Goal: Task Accomplishment & Management: Use online tool/utility

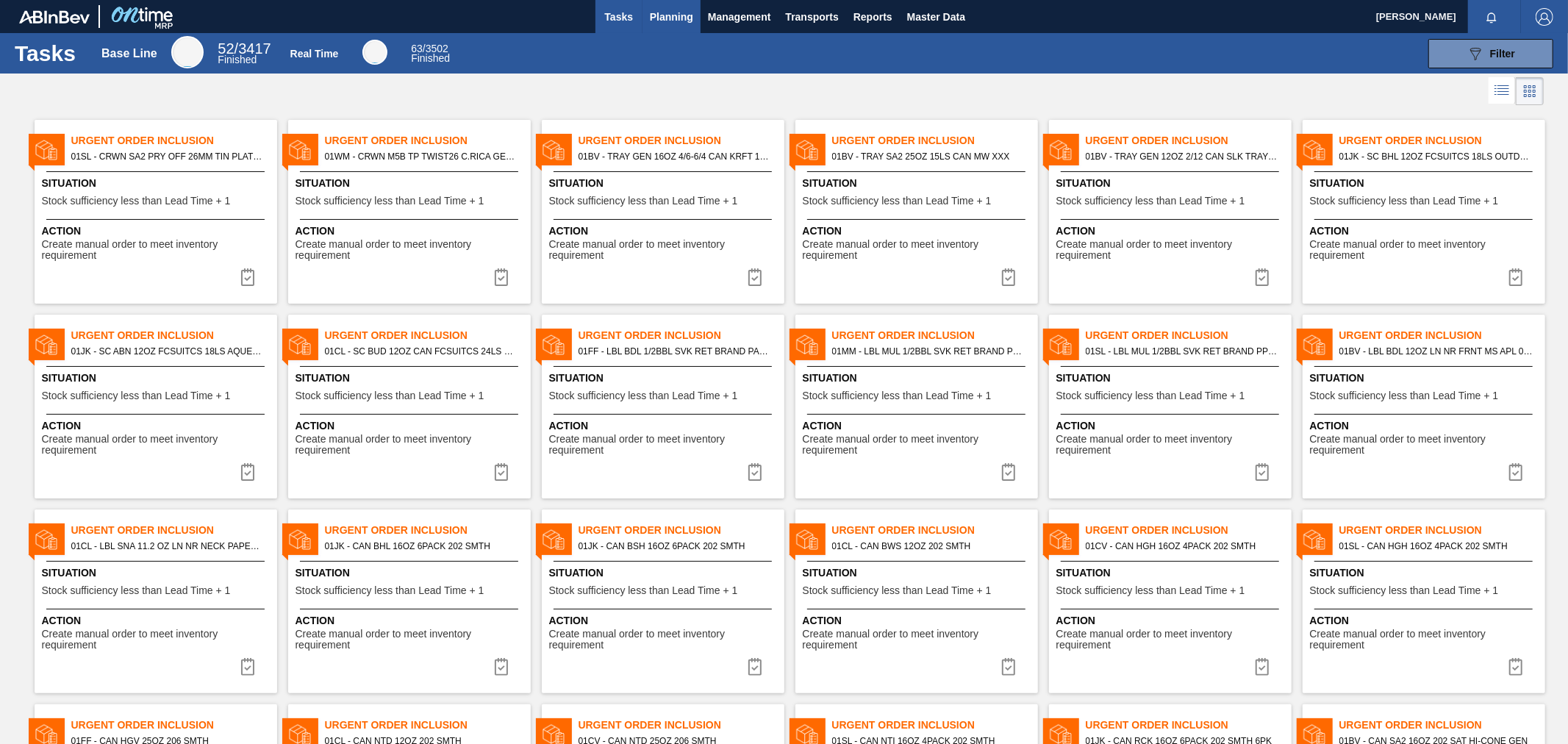
click at [664, 19] on span "Planning" at bounding box center [671, 17] width 44 height 18
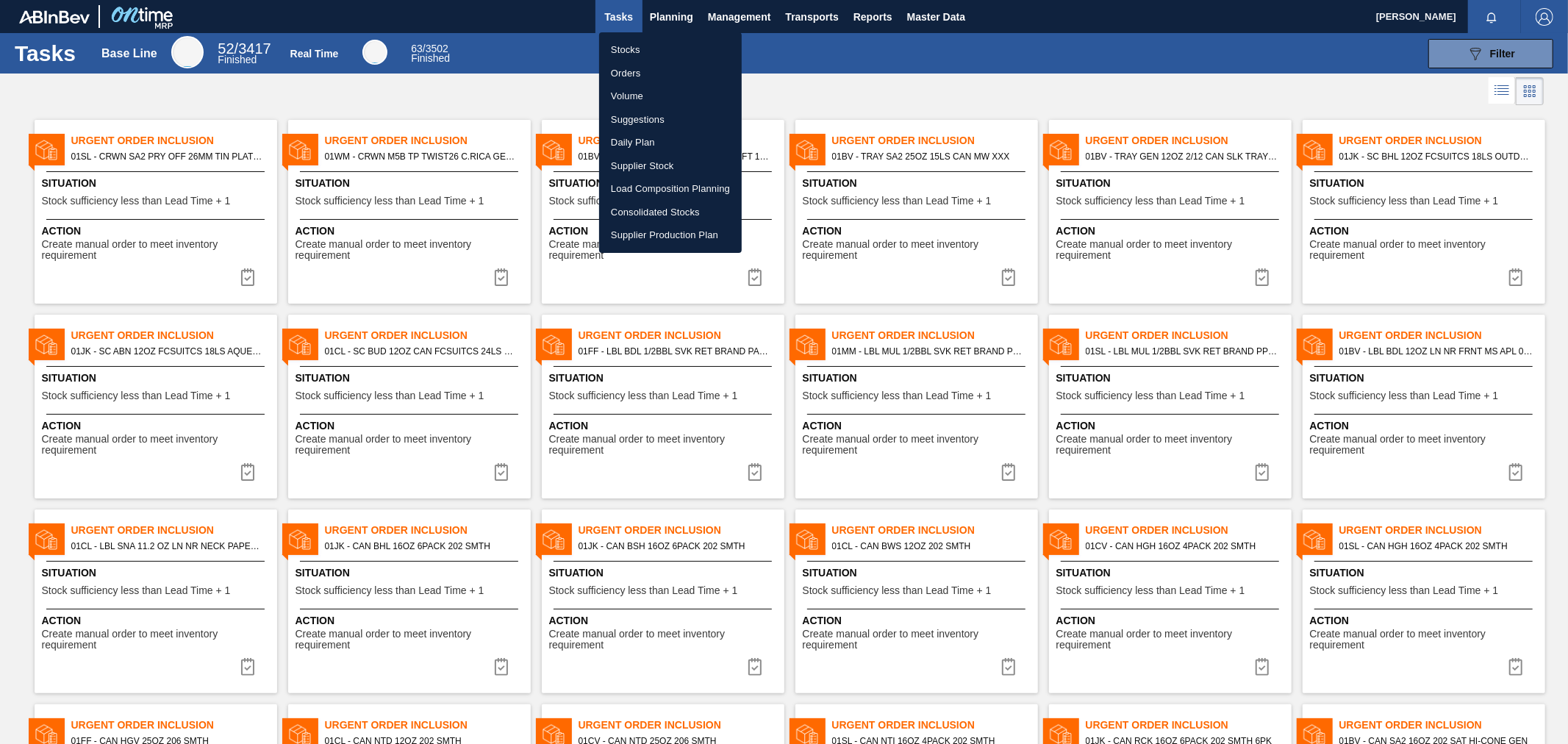
click at [663, 19] on div at bounding box center [784, 372] width 1568 height 744
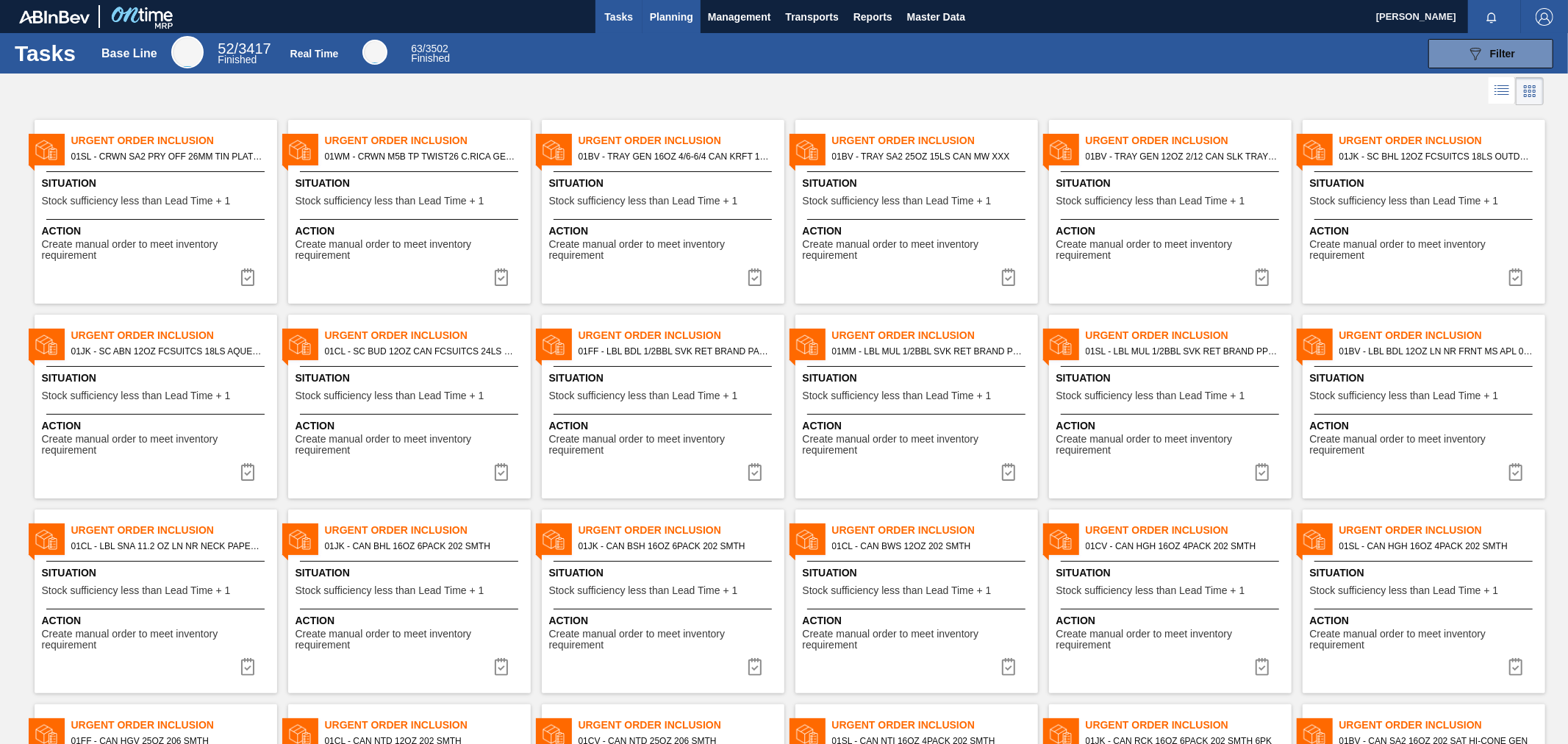
click at [674, 9] on span "Planning" at bounding box center [671, 17] width 44 height 18
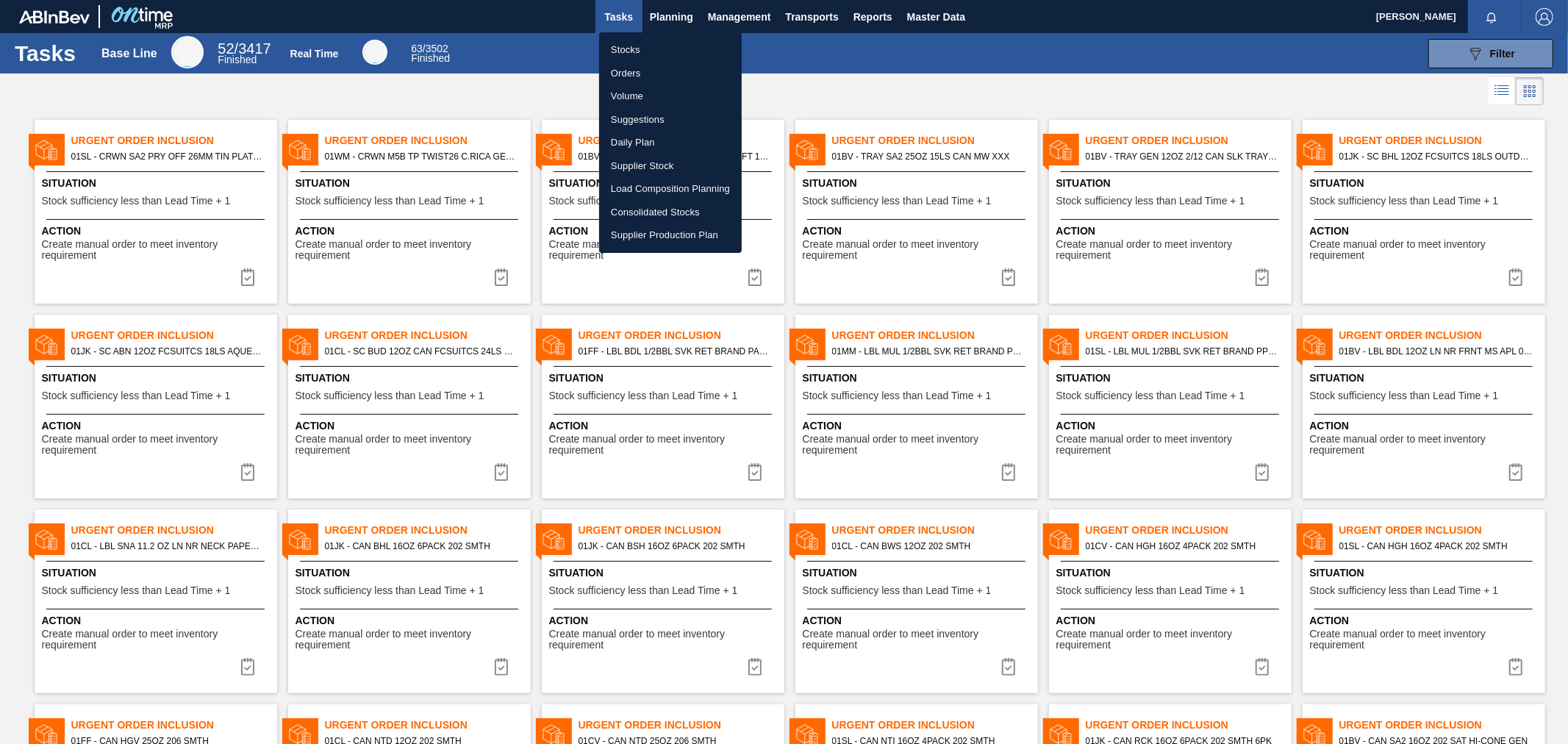
click at [678, 6] on div at bounding box center [784, 372] width 1568 height 744
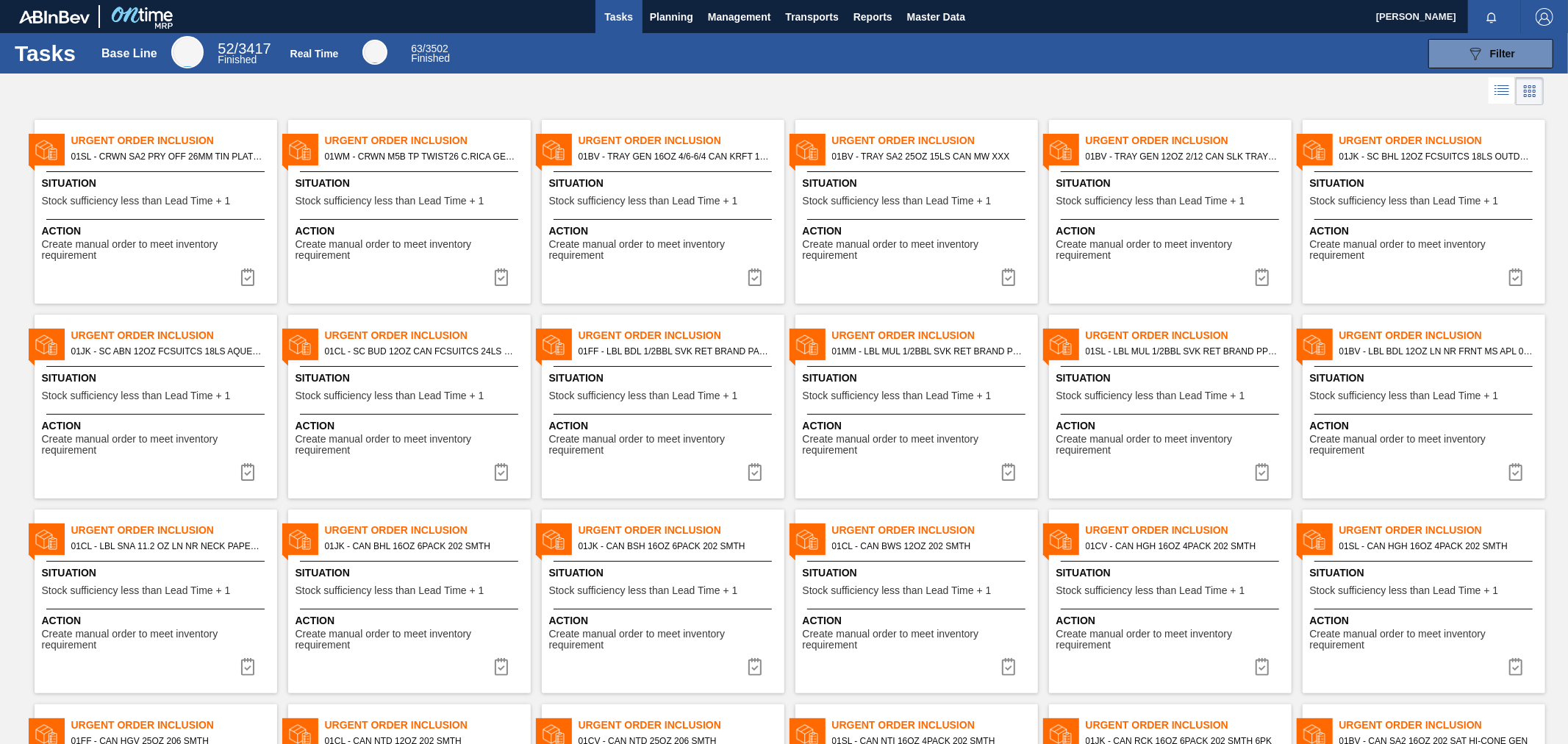
click at [673, 0] on body "Tasks Planning Management Transports Reports Master Data [PERSON_NAME] Mark all…" at bounding box center [784, 0] width 1568 height 0
click at [673, 16] on span "Planning" at bounding box center [671, 17] width 44 height 18
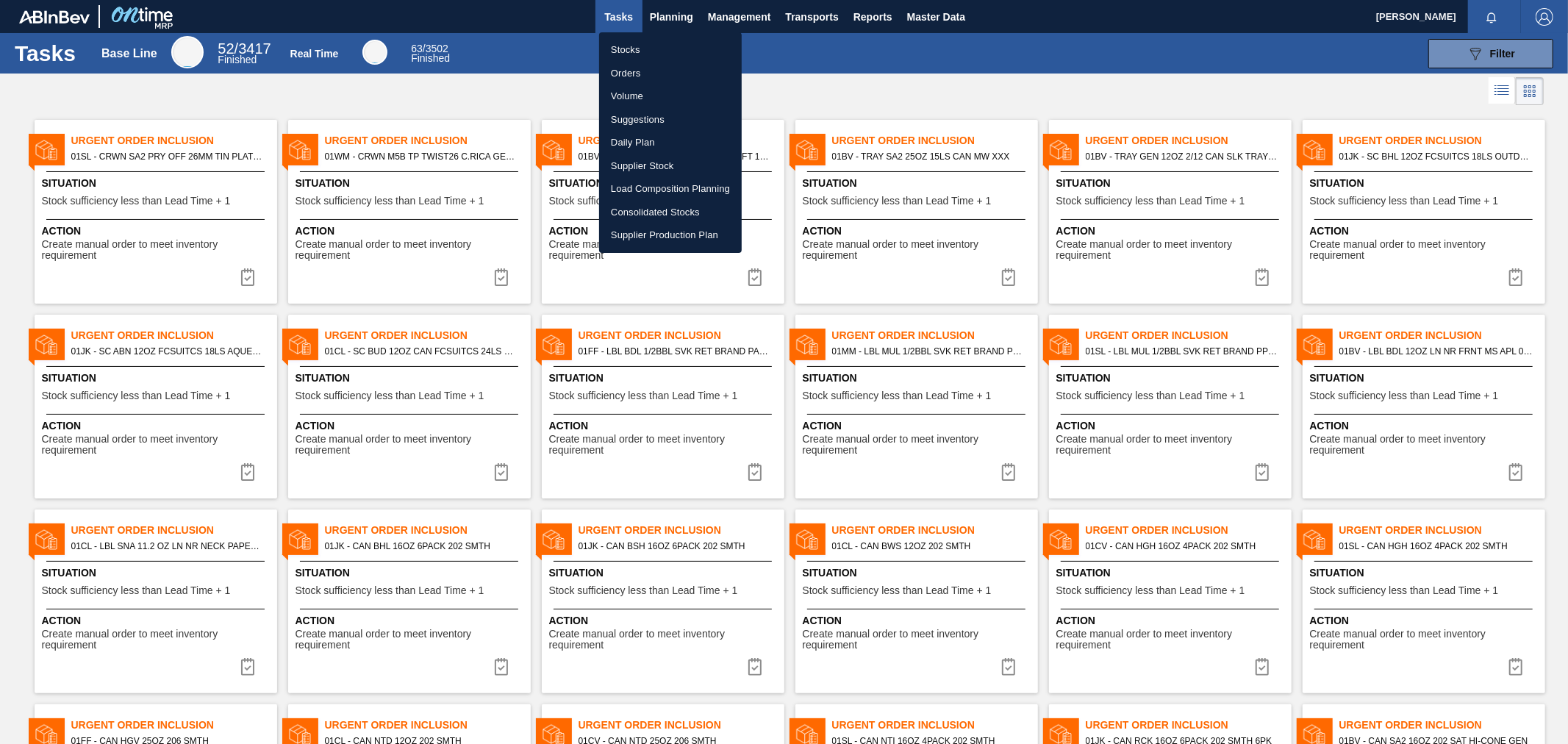
click at [655, 115] on li "Suggestions" at bounding box center [670, 120] width 143 height 23
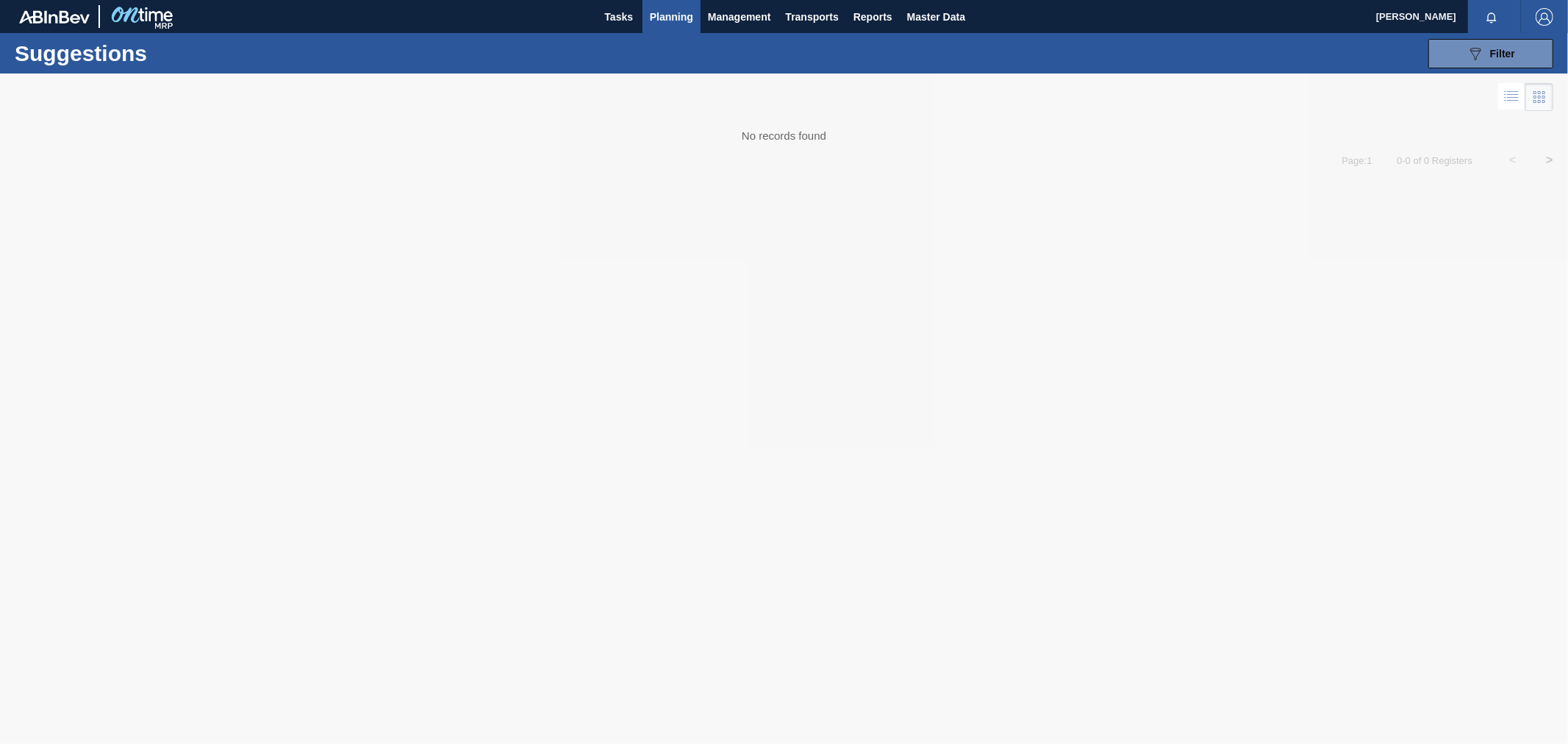
click at [655, 18] on span "Planning" at bounding box center [671, 17] width 44 height 18
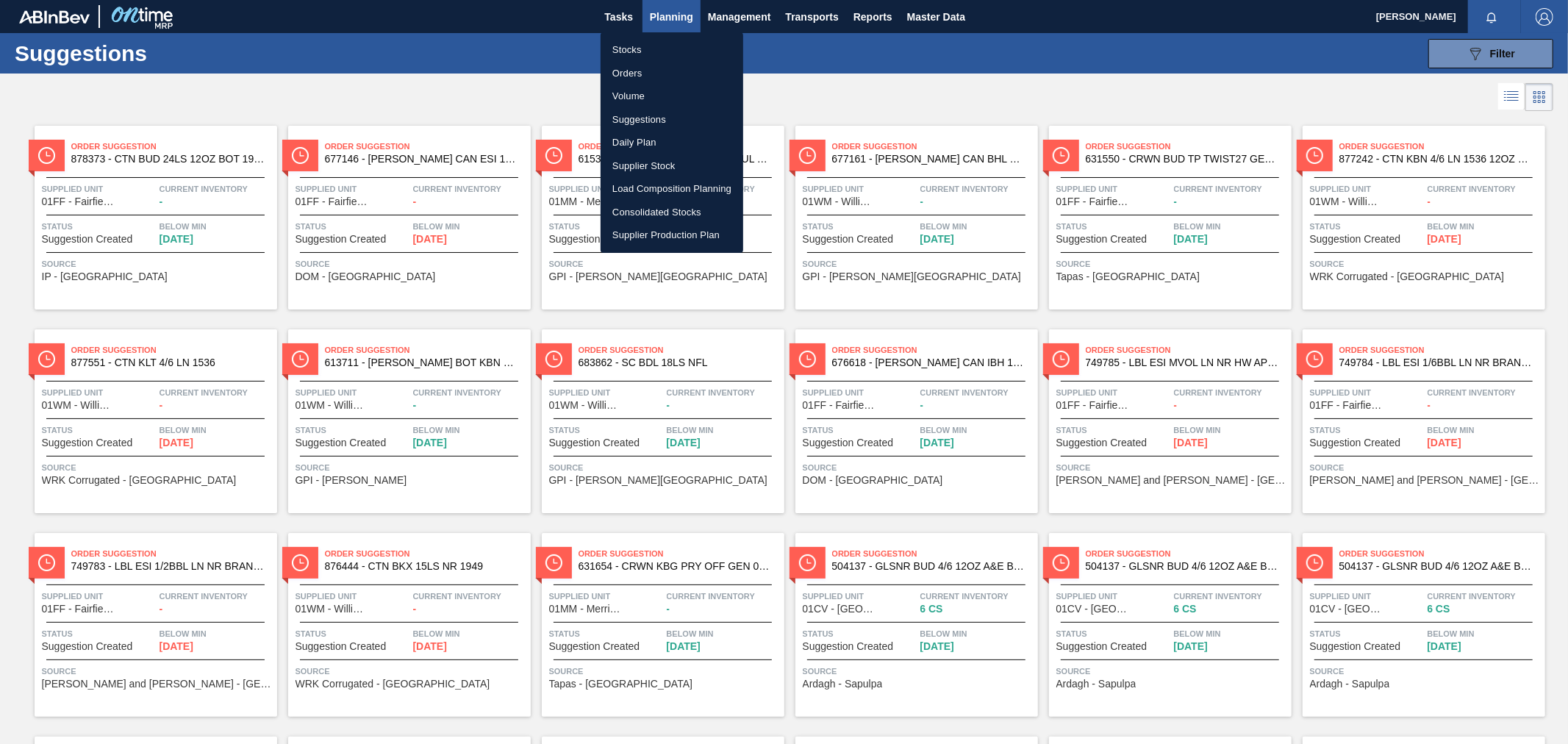
click at [665, 186] on li "Load Composition Planning" at bounding box center [672, 189] width 143 height 23
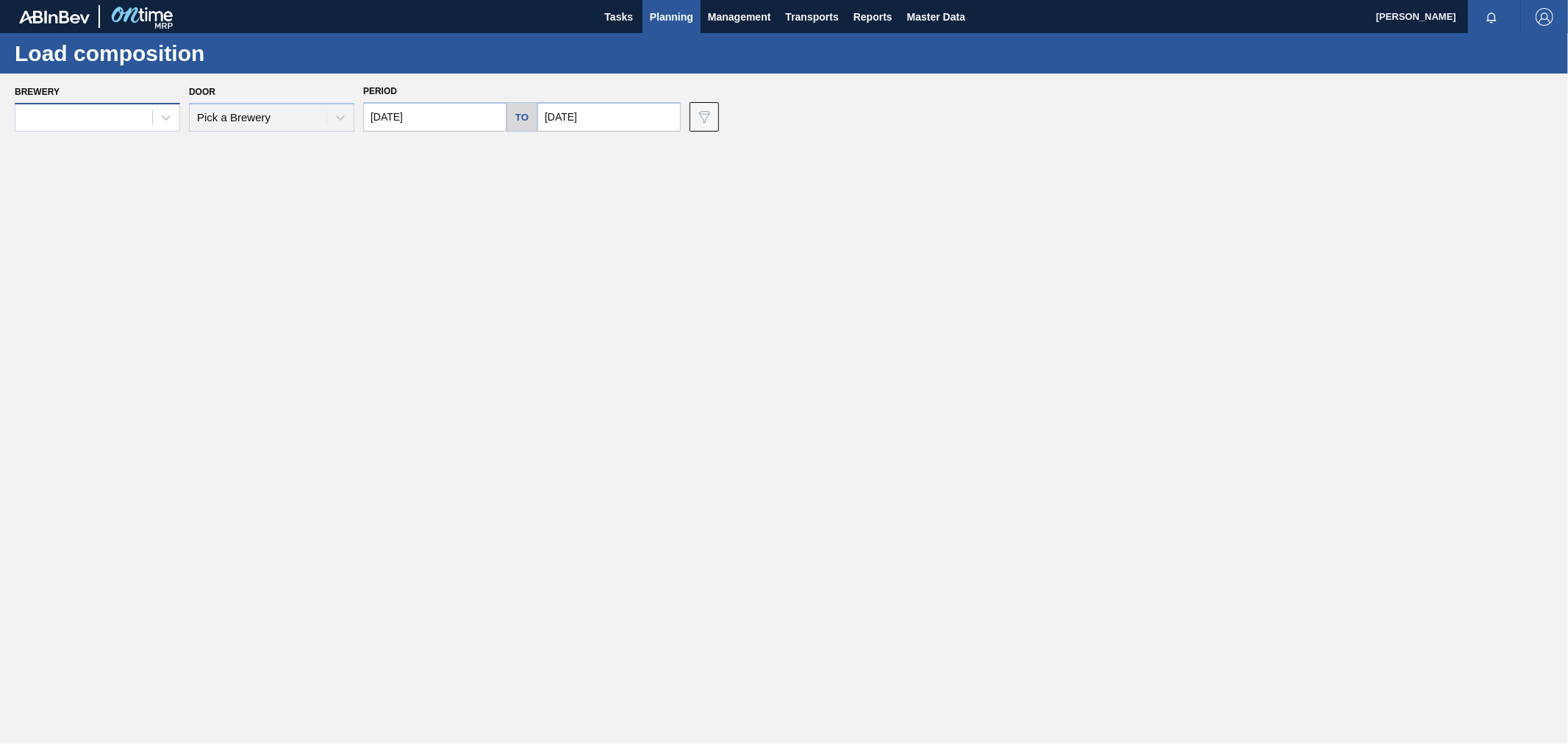
click at [99, 129] on div at bounding box center [97, 117] width 165 height 28
click at [149, 124] on div at bounding box center [84, 118] width 137 height 21
click at [122, 214] on div "01CV - [GEOGRAPHIC_DATA] Brewery" at bounding box center [97, 208] width 165 height 27
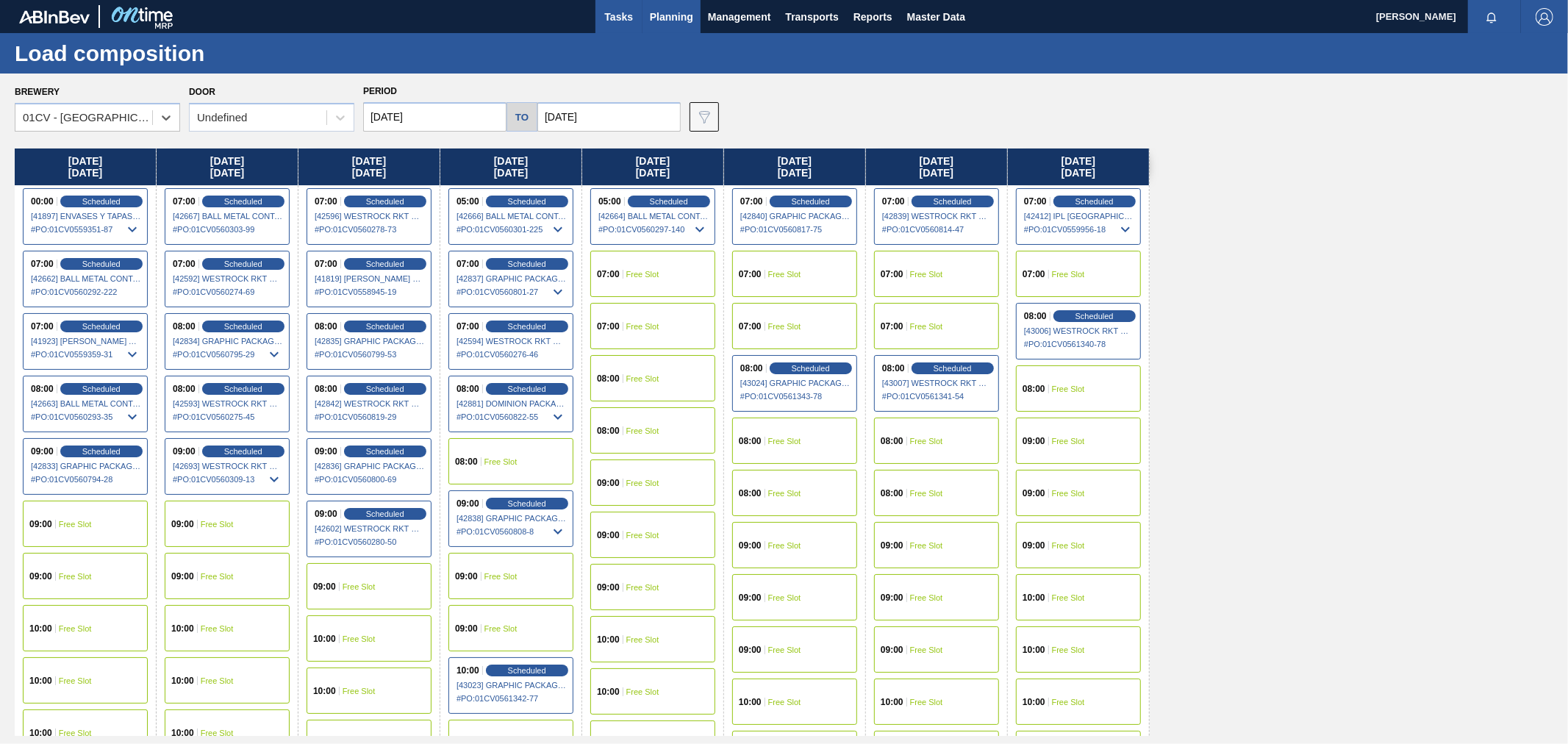
click at [632, 17] on span "Tasks" at bounding box center [618, 17] width 32 height 18
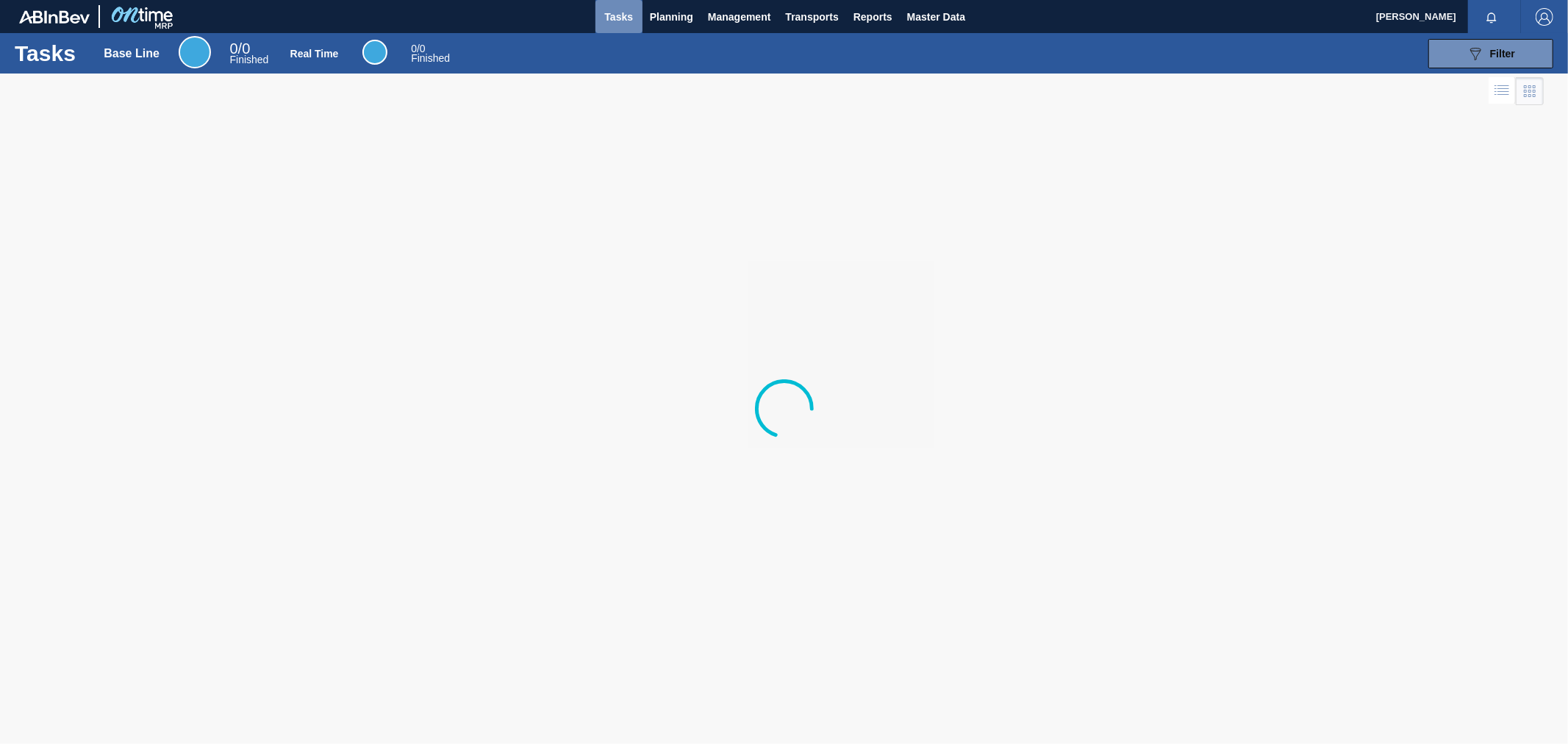
click at [632, 17] on span "Tasks" at bounding box center [618, 17] width 32 height 18
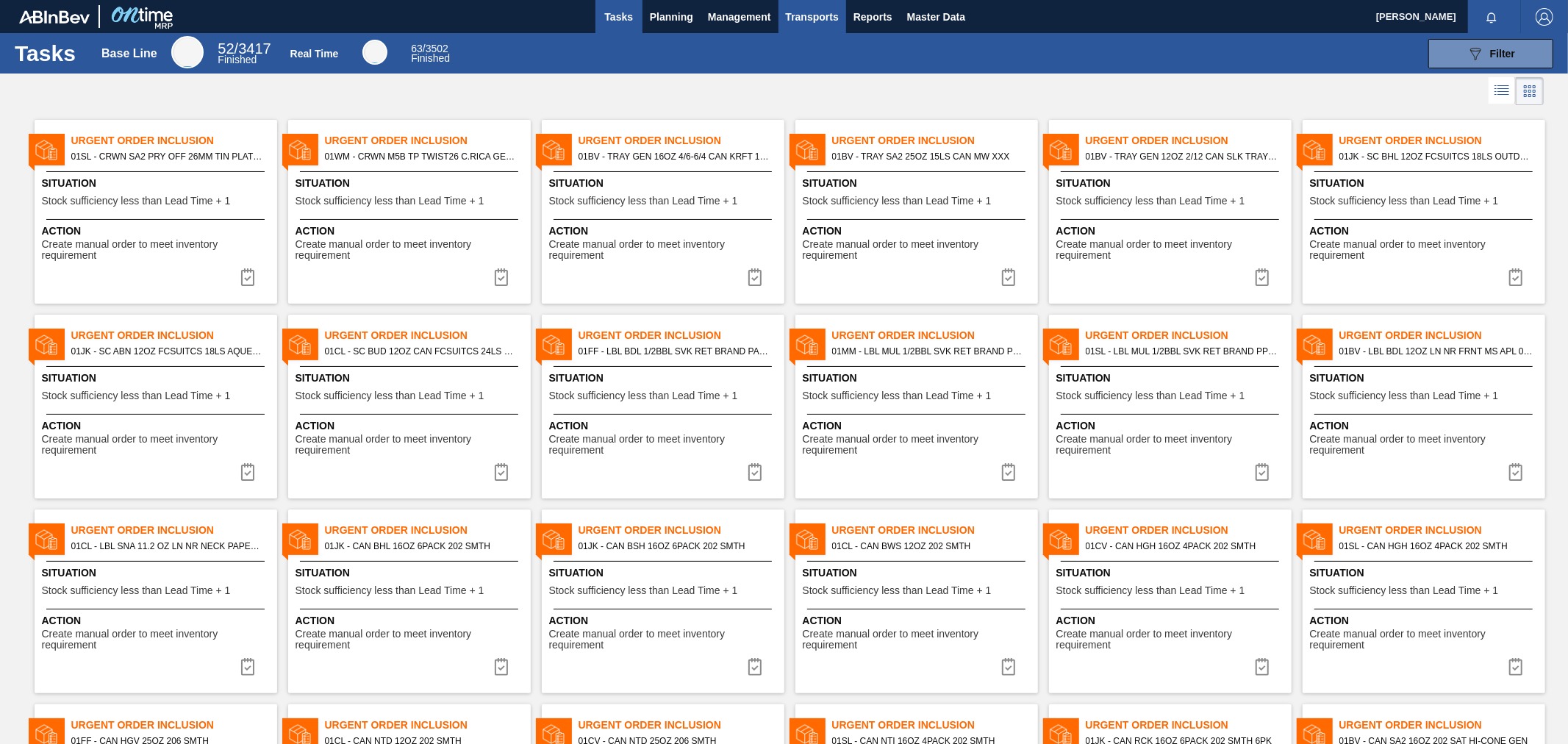
click at [812, 26] on button "Transports" at bounding box center [813, 17] width 68 height 33
click at [814, 50] on li "Load Composition" at bounding box center [822, 50] width 124 height 23
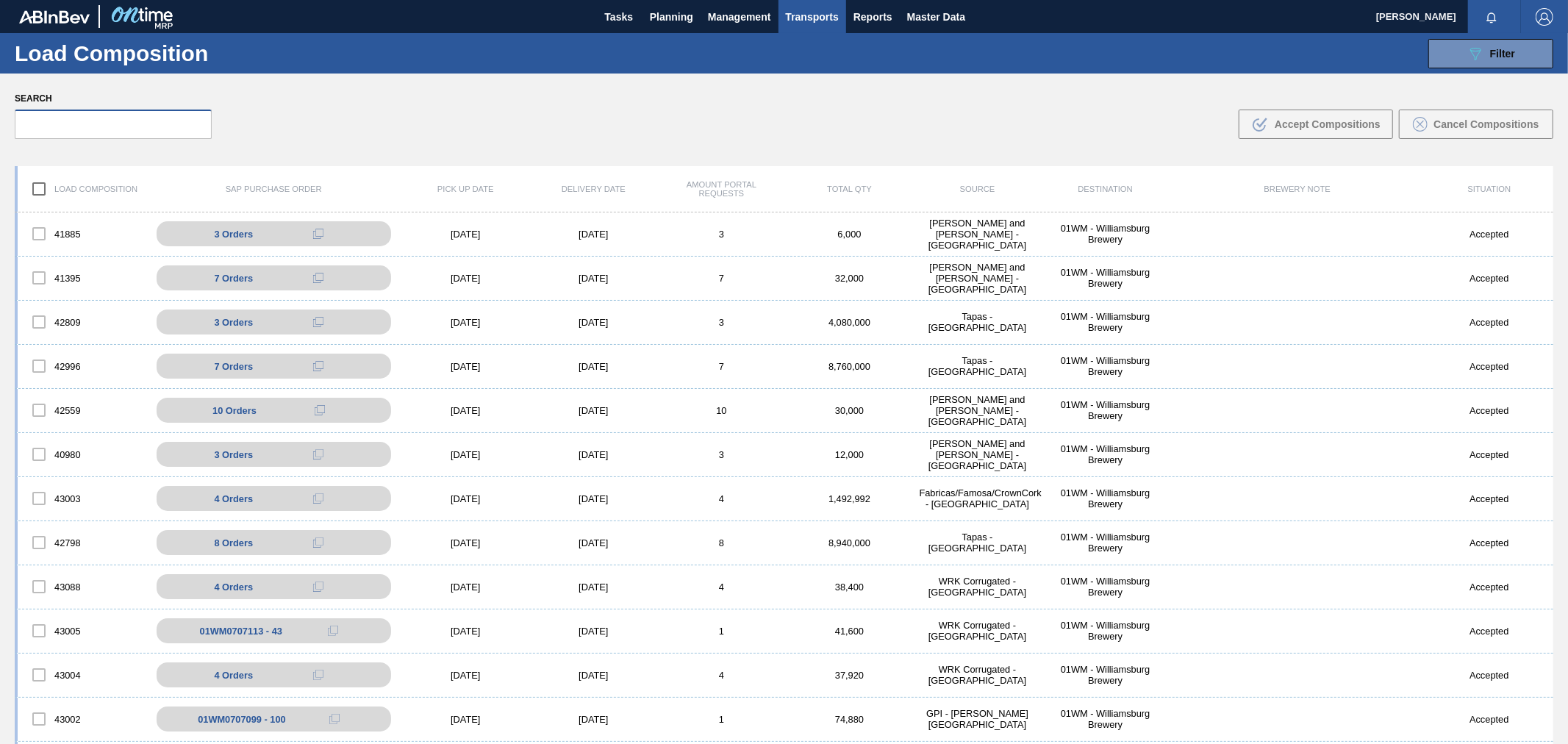
click at [157, 122] on input "text" at bounding box center [113, 124] width 197 height 29
paste input "42881"
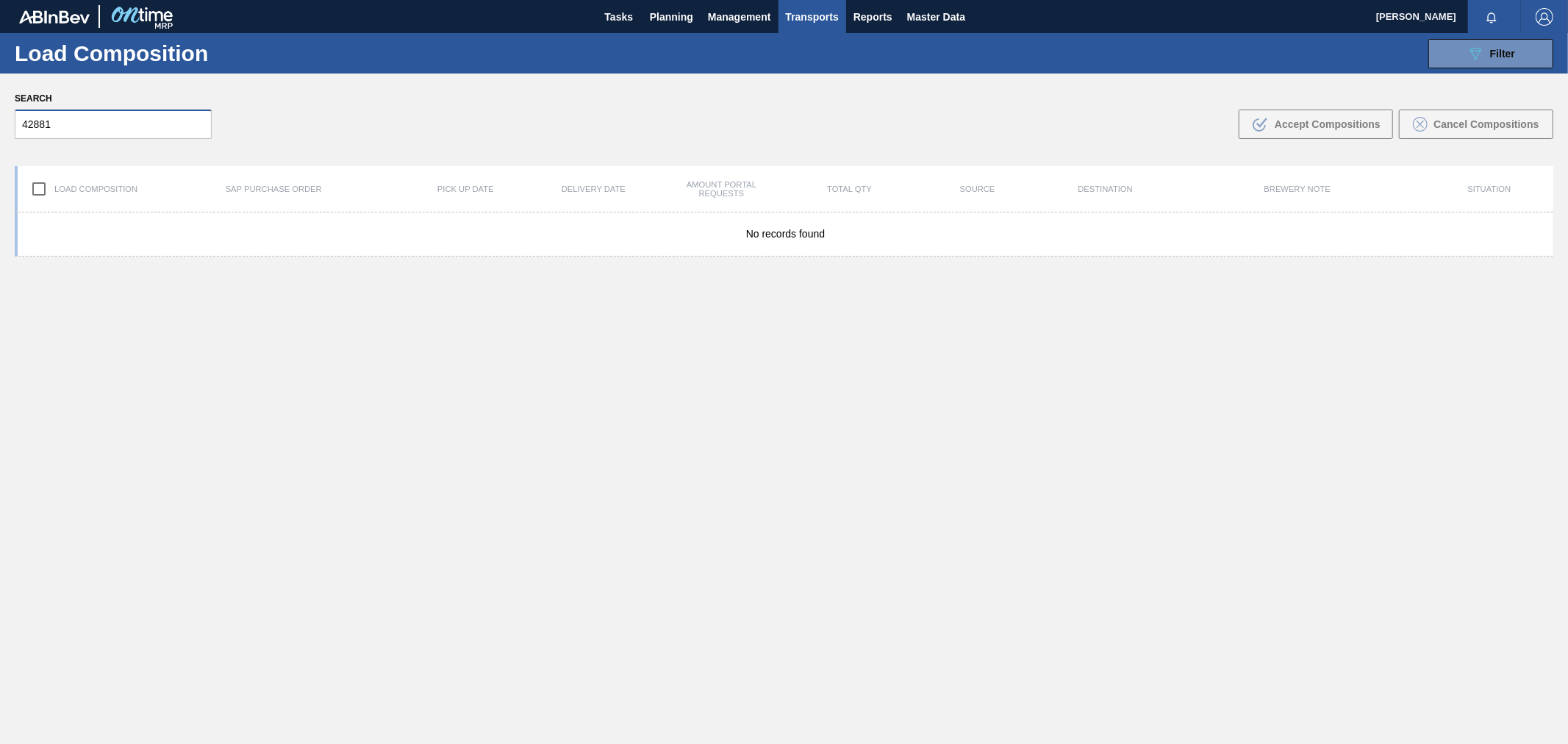
type input "42881"
click at [327, 116] on div "Search 42881 .b{fill:var(--color-action-default)} Accept Compositions Cancel Co…" at bounding box center [784, 114] width 1568 height 80
click at [827, 29] on button "Transports" at bounding box center [813, 17] width 68 height 33
click at [821, 67] on li "[GEOGRAPHIC_DATA]" at bounding box center [822, 74] width 124 height 23
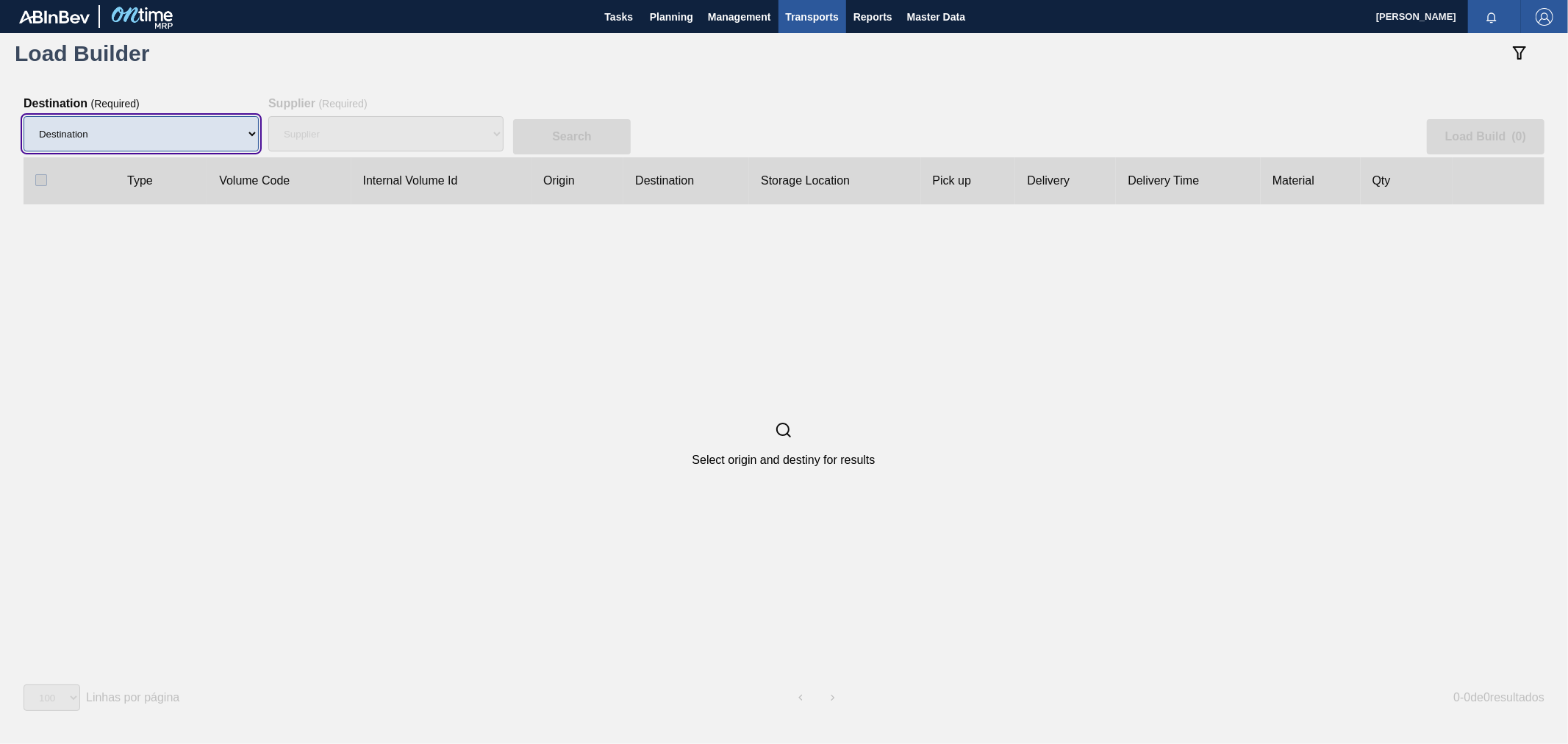
click at [251, 132] on select "Destination 01BV - [GEOGRAPHIC_DATA] 01CL - [GEOGRAPHIC_DATA] 01CV - [GEOGRAPHI…" at bounding box center [141, 133] width 235 height 35
select select "6"
click at [23, 116] on select "Destination 01BV - [GEOGRAPHIC_DATA] 01CL - [GEOGRAPHIC_DATA] 01CV - [GEOGRAPHI…" at bounding box center [141, 133] width 235 height 35
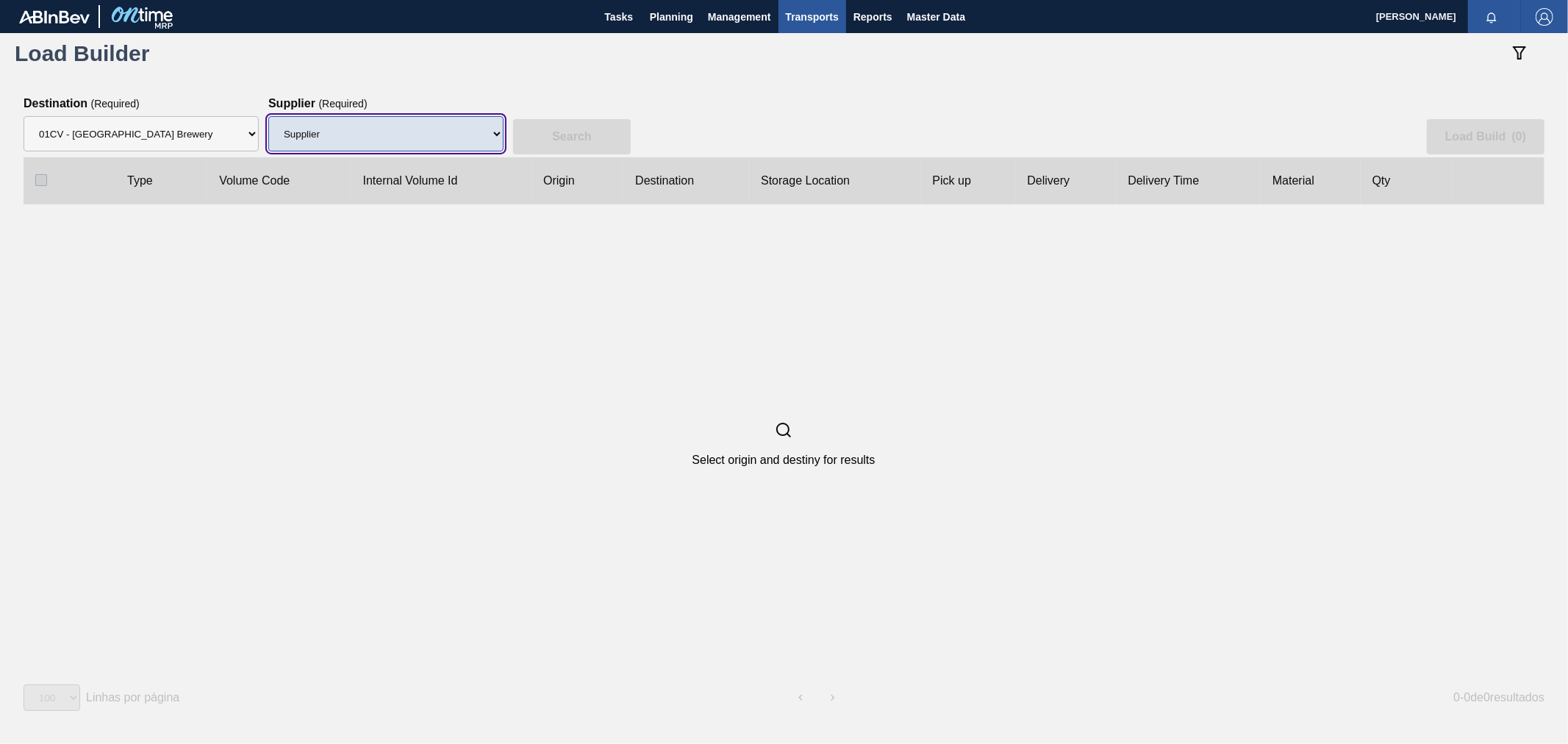
click at [387, 124] on select "Supplier 8329501 - ACCORD CARTON CO 8341298 - ACCREDO PACKAGING INC 8359644 - […" at bounding box center [386, 133] width 235 height 35
click at [1516, 47] on icon "botão de ícone" at bounding box center [1519, 53] width 14 height 14
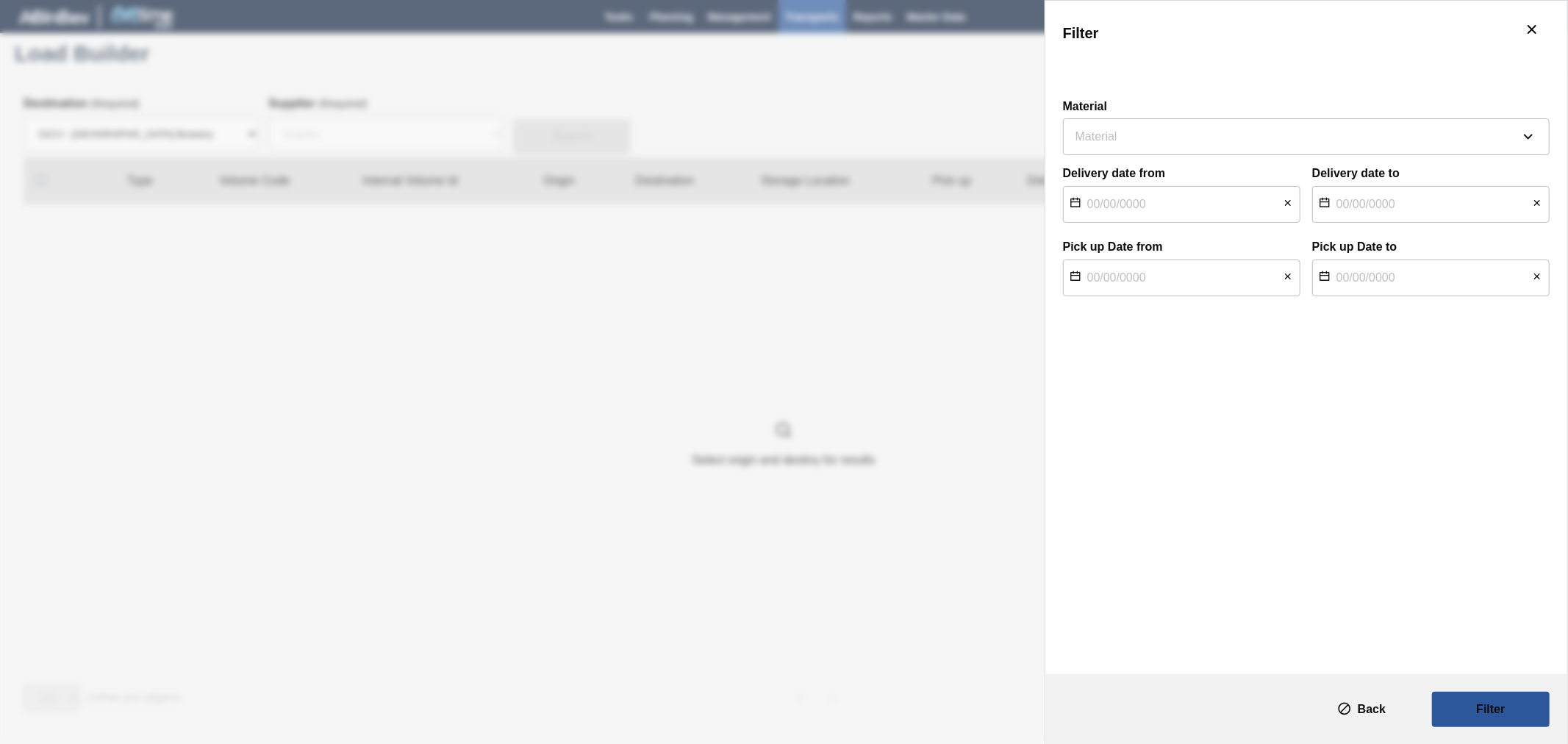
click at [937, 453] on div "Filter" at bounding box center [784, 372] width 1568 height 744
click at [1532, 24] on icon "botão de ícone" at bounding box center [1531, 29] width 17 height 18
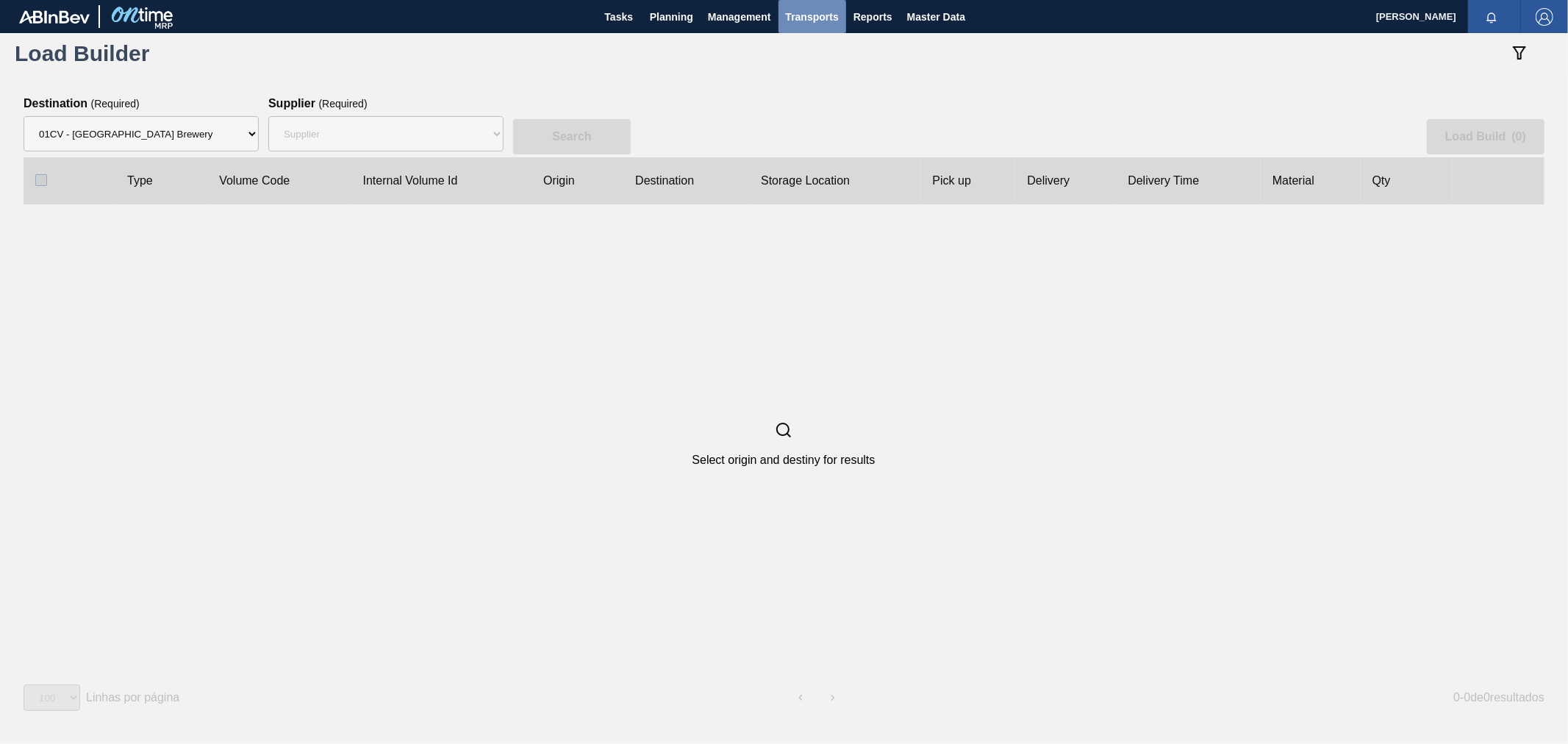
click at [812, 19] on span "Transports" at bounding box center [812, 17] width 52 height 18
click at [812, 48] on li "Load Composition" at bounding box center [822, 50] width 124 height 23
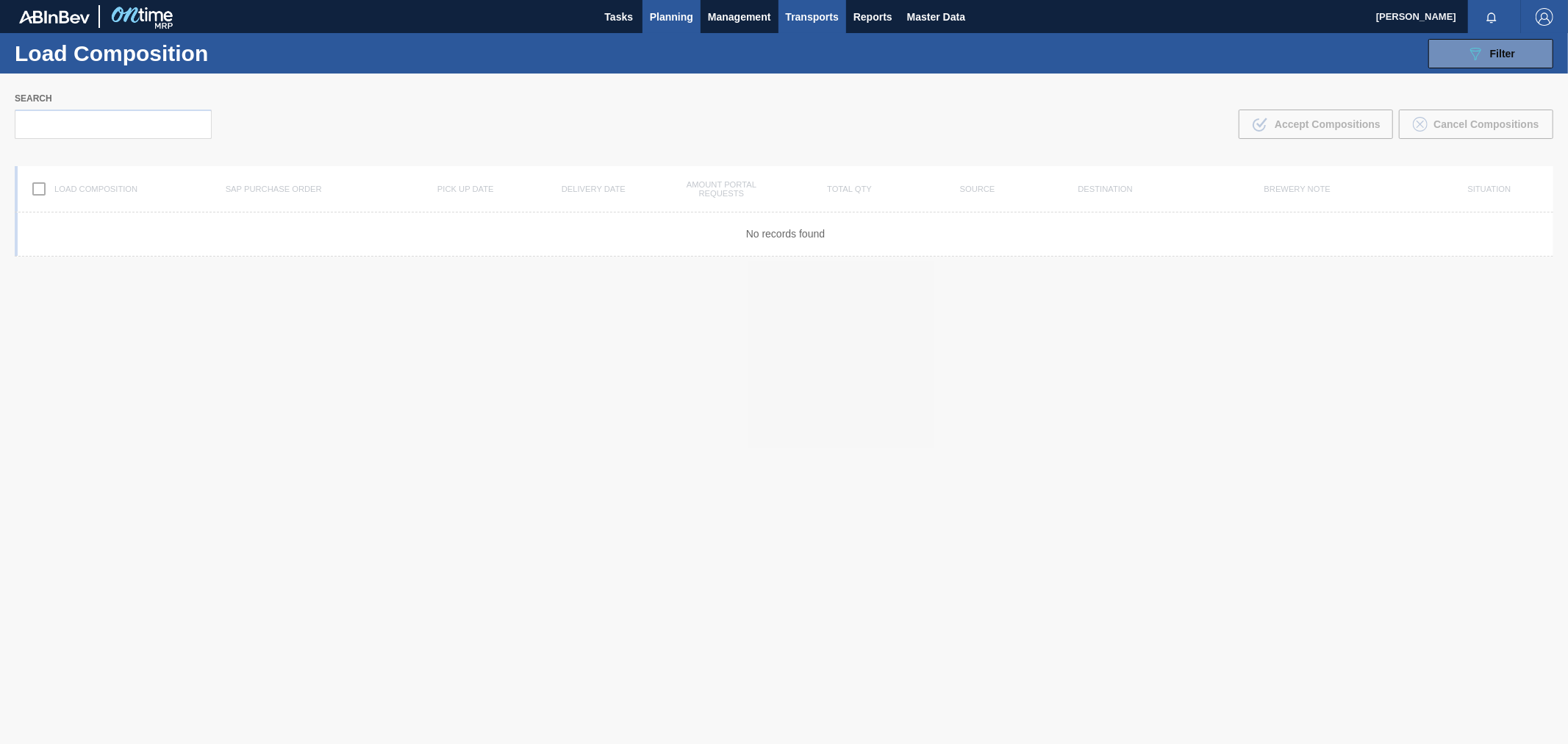
click at [682, 15] on span "Planning" at bounding box center [671, 17] width 44 height 18
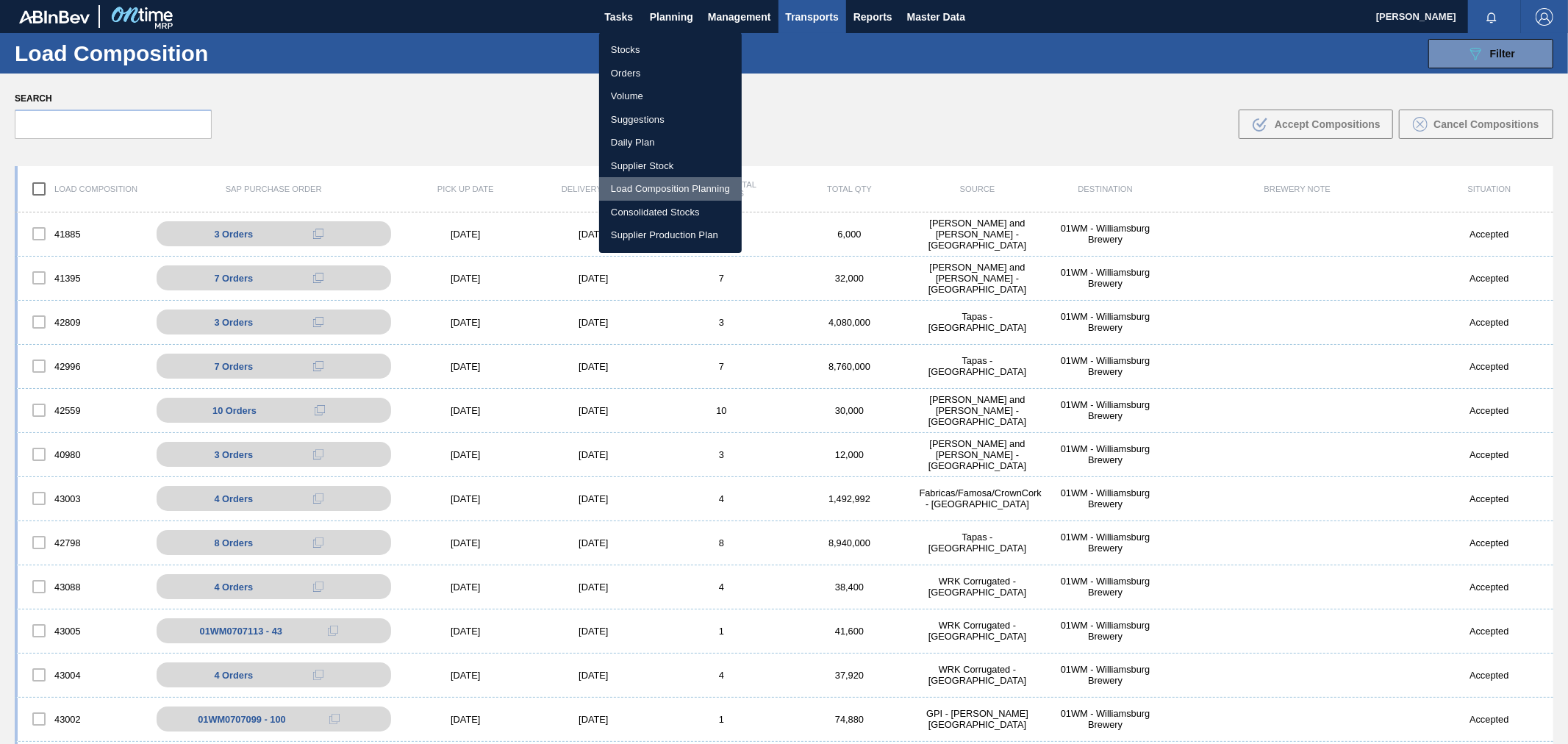
click at [684, 182] on li "Load Composition Planning" at bounding box center [670, 189] width 143 height 23
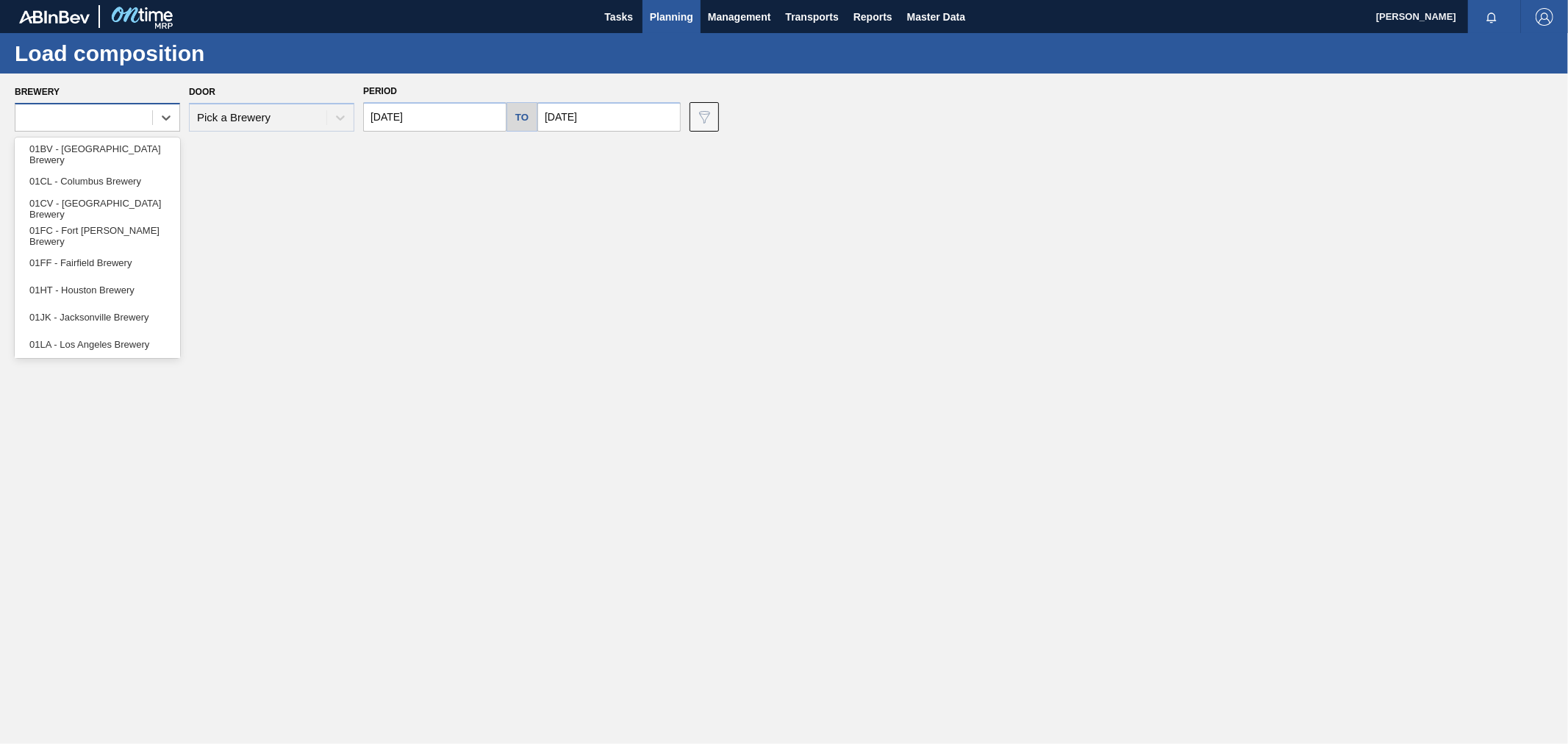
click at [50, 120] on div at bounding box center [84, 118] width 137 height 21
click at [657, 24] on span "Planning" at bounding box center [671, 17] width 44 height 18
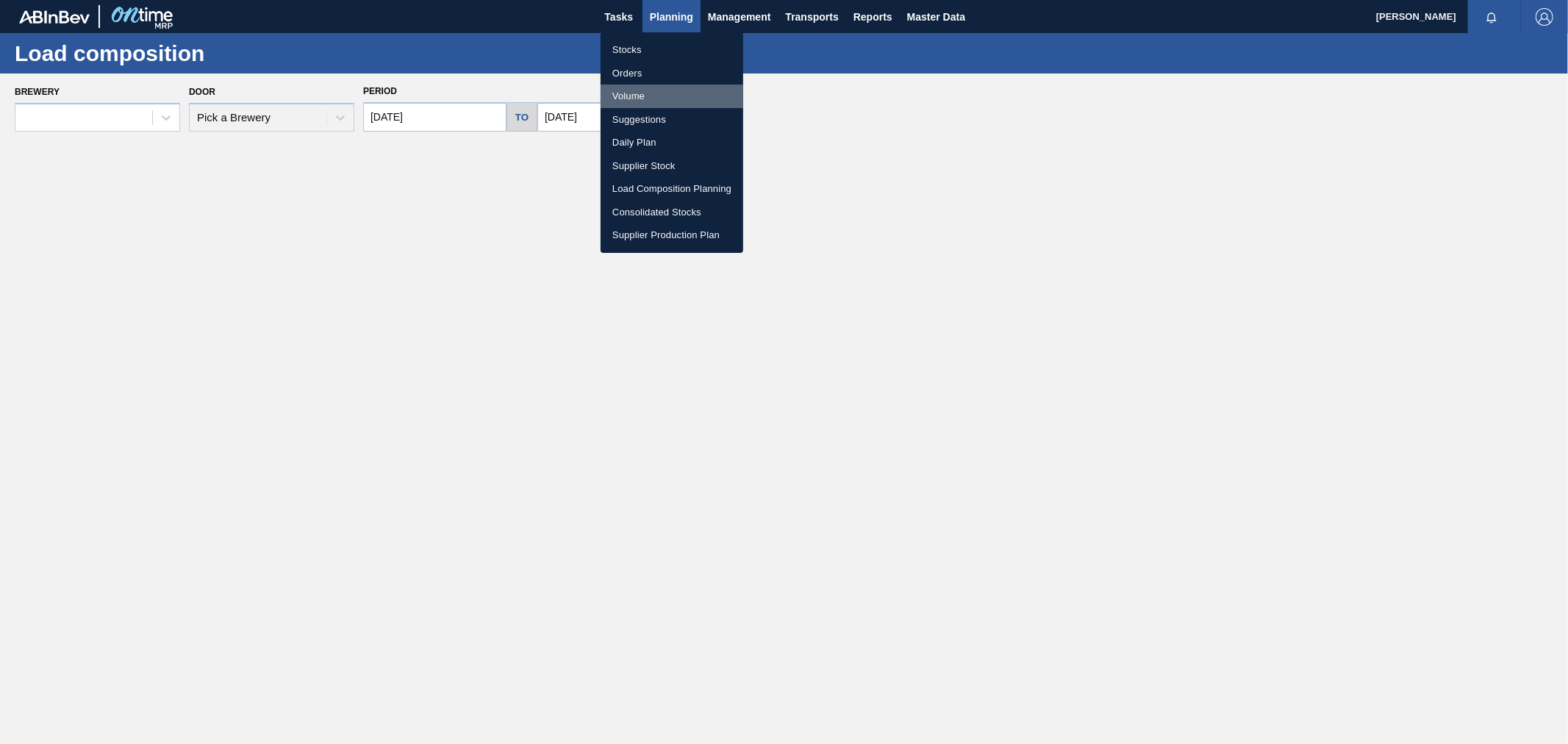
click at [629, 89] on li "Volume" at bounding box center [672, 96] width 143 height 23
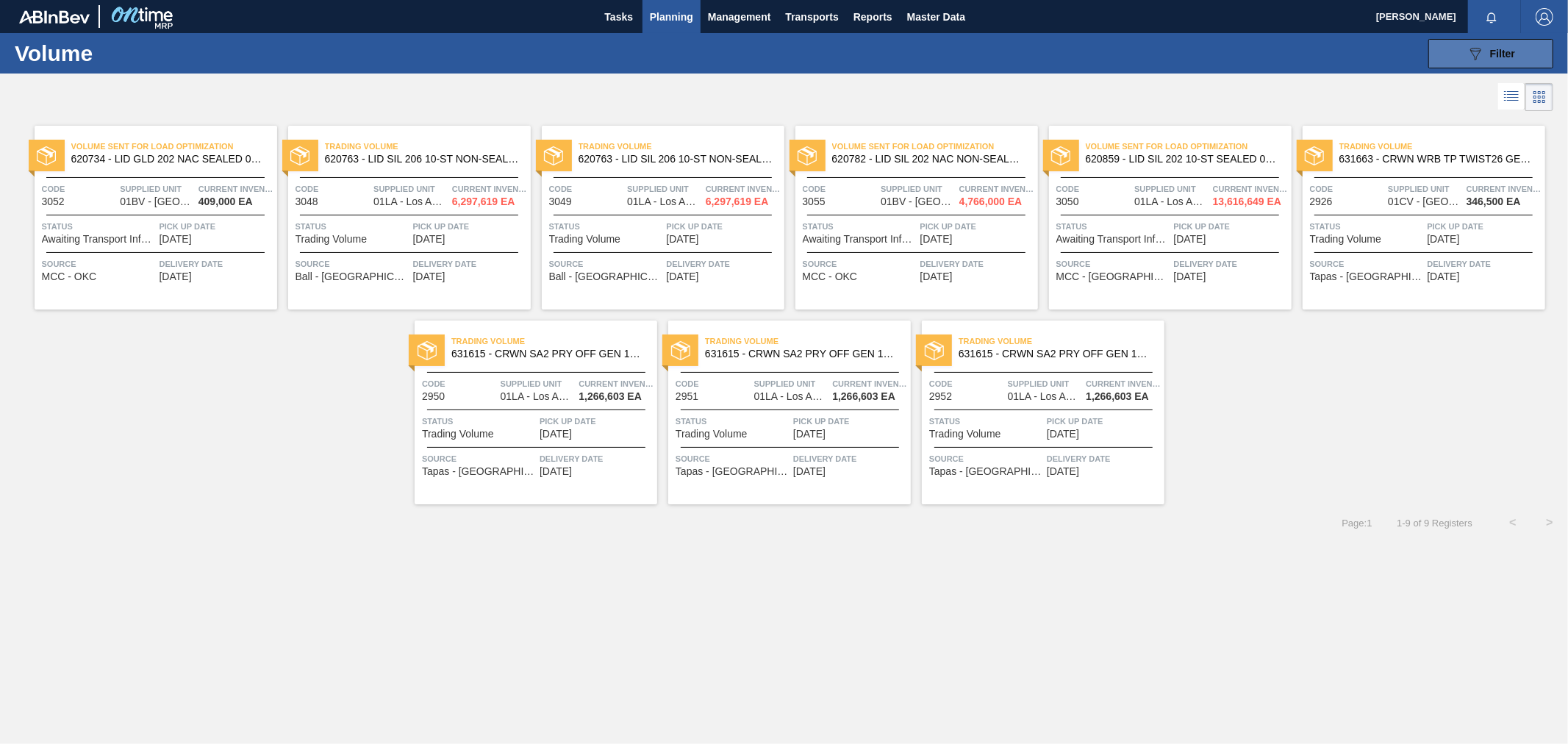
click at [1499, 53] on span "Filter" at bounding box center [1502, 53] width 25 height 12
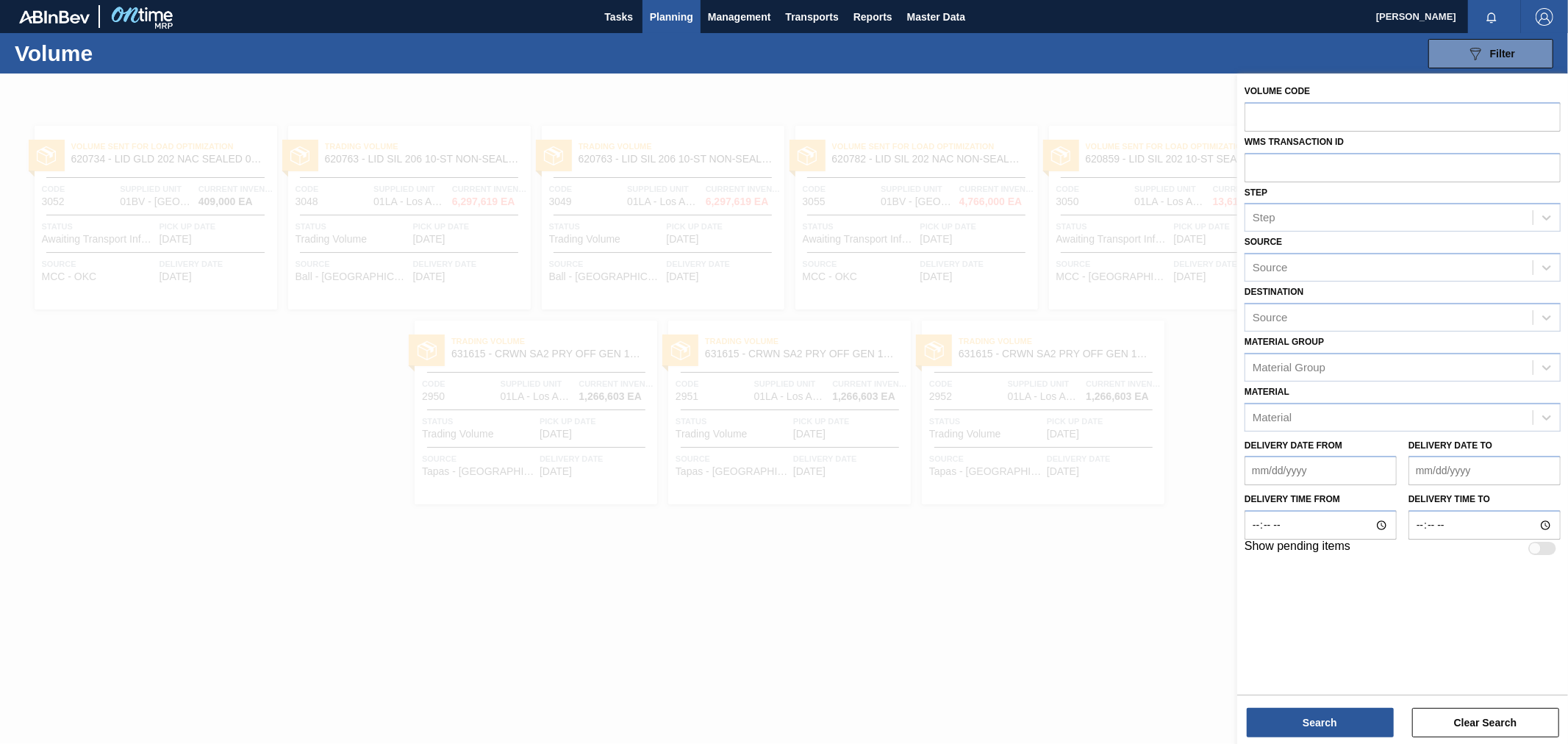
click at [677, 15] on span "Planning" at bounding box center [671, 17] width 44 height 18
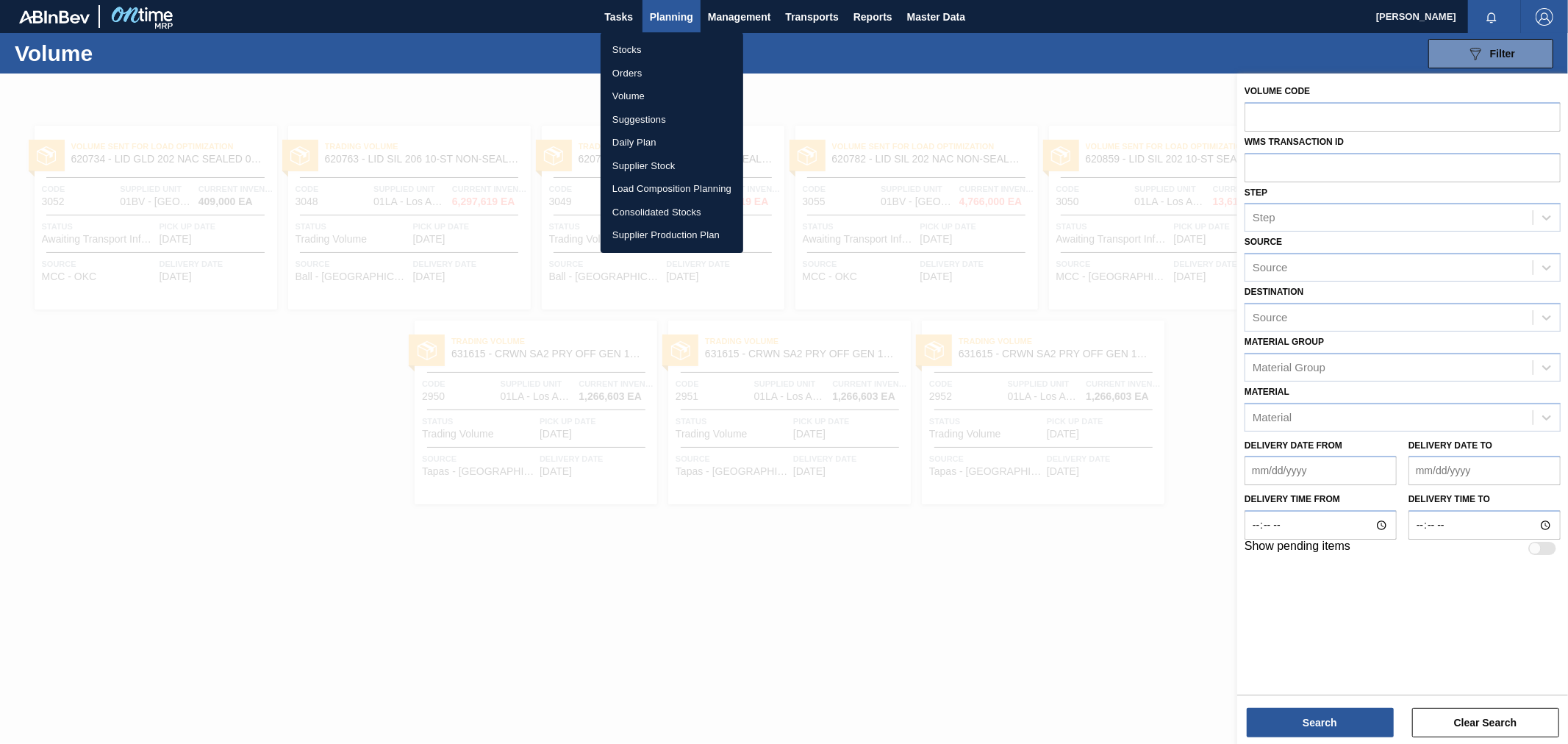
click at [627, 49] on li "Stocks" at bounding box center [672, 50] width 143 height 23
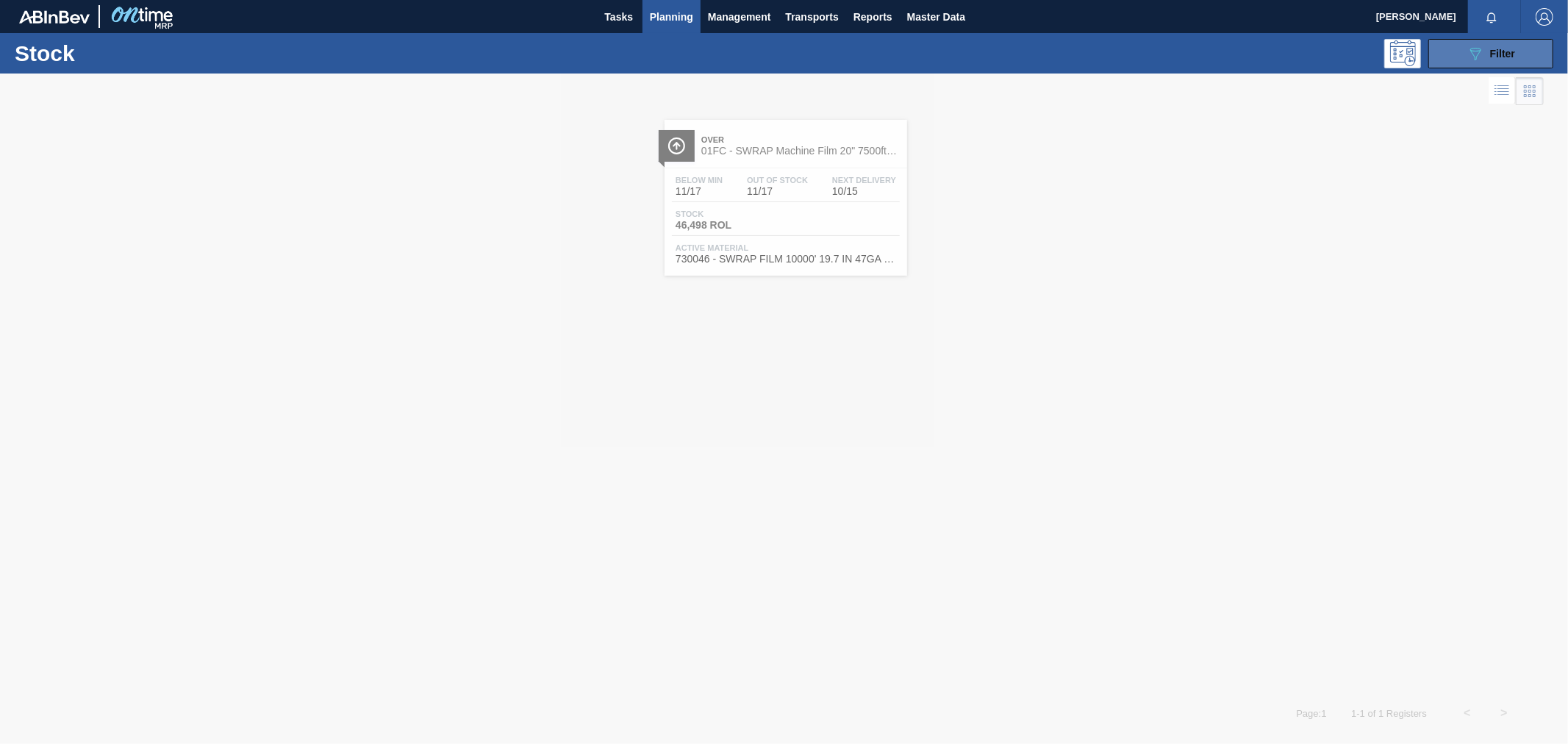
click at [1508, 50] on span "Filter" at bounding box center [1502, 53] width 25 height 12
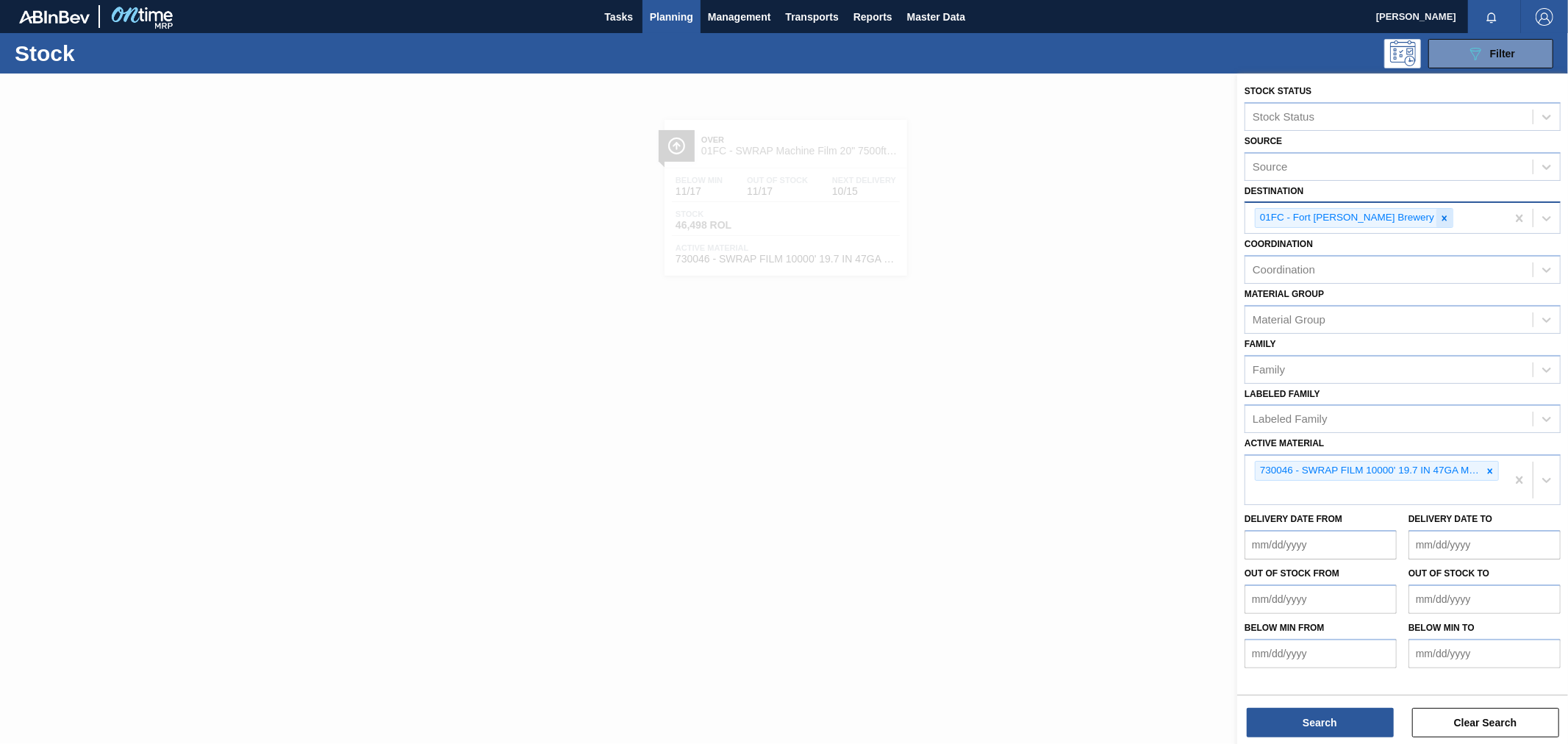
click at [1439, 215] on icon at bounding box center [1444, 218] width 11 height 11
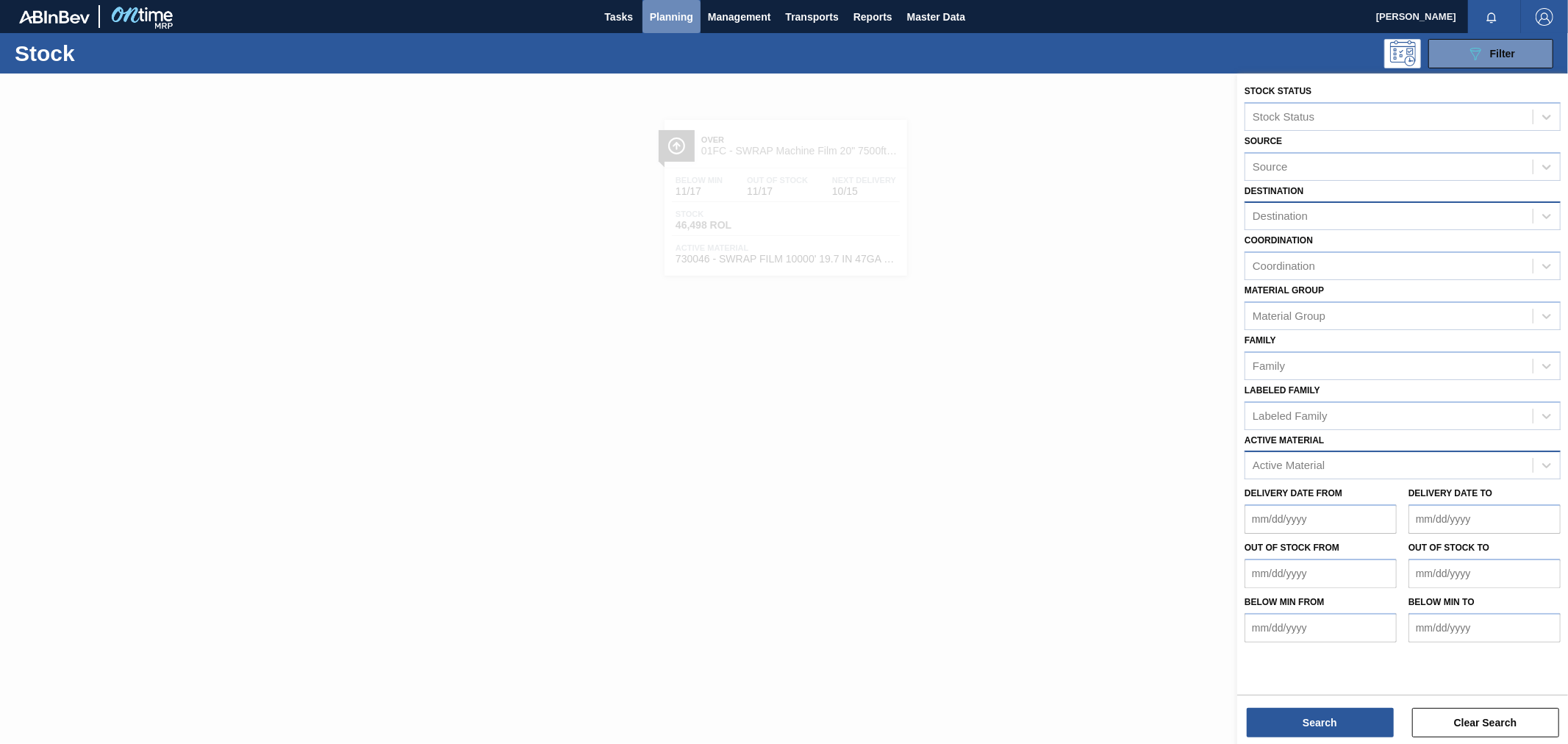
click at [655, 8] on span "Planning" at bounding box center [671, 17] width 44 height 18
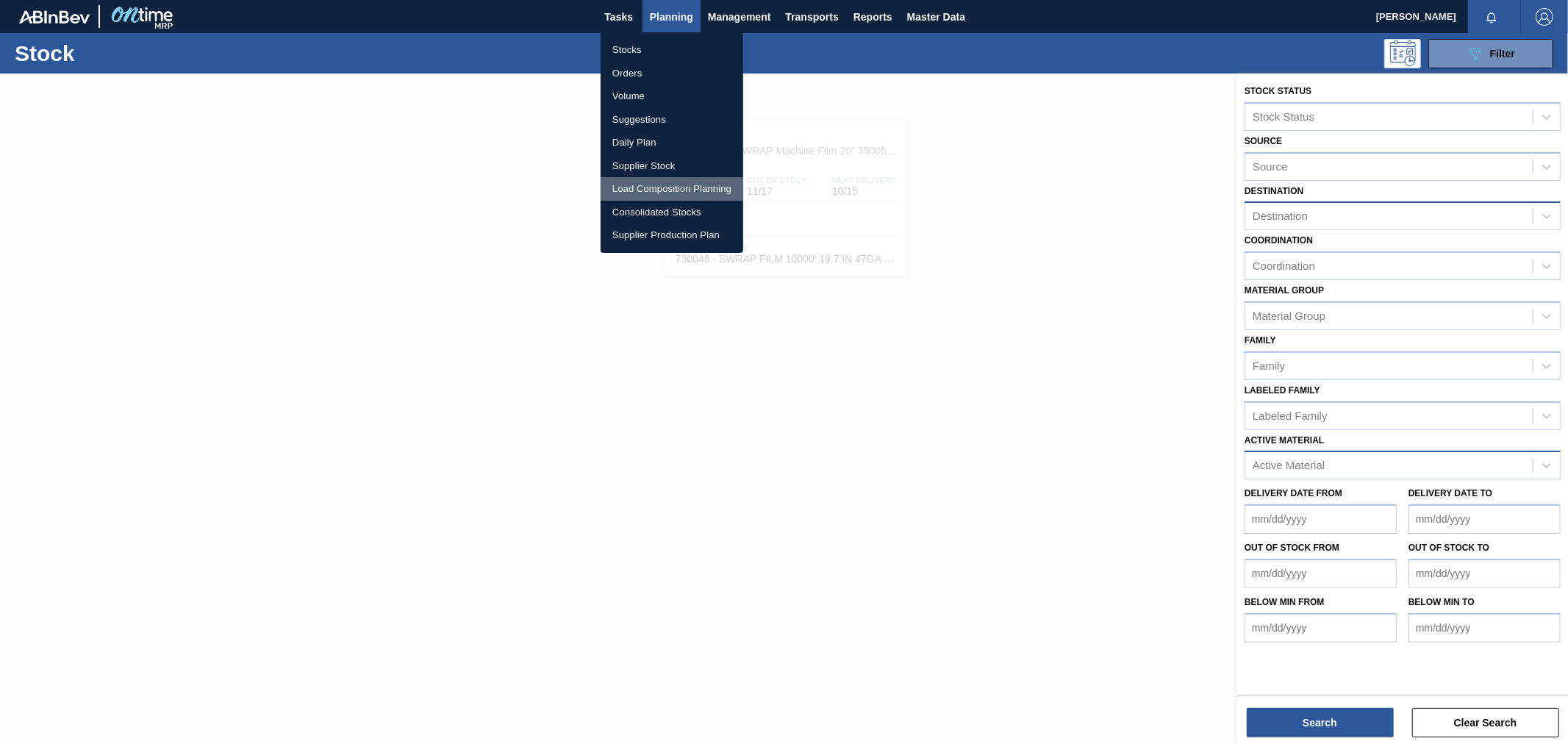
click at [714, 186] on li "Load Composition Planning" at bounding box center [672, 189] width 143 height 23
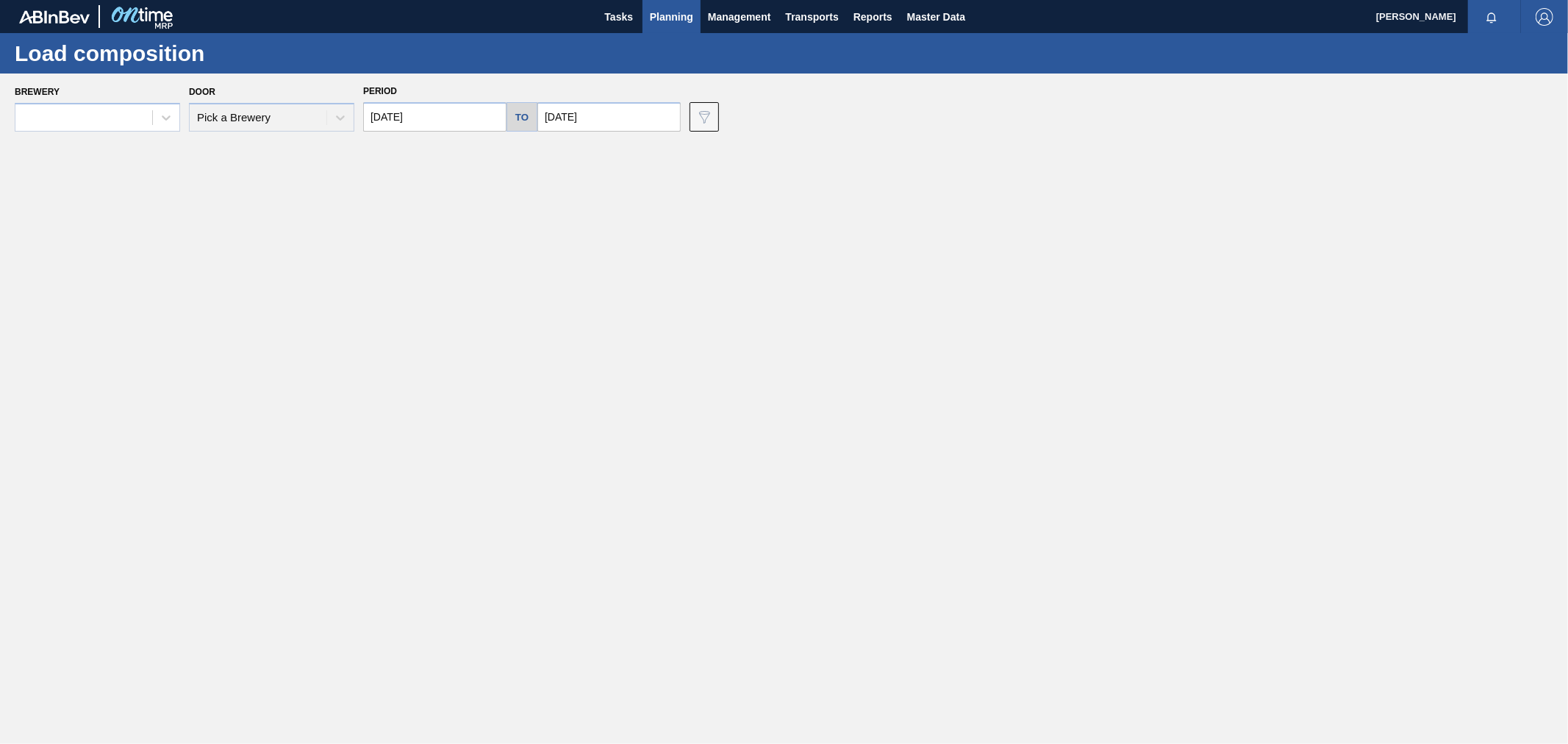
click at [677, 15] on span "Planning" at bounding box center [671, 17] width 44 height 18
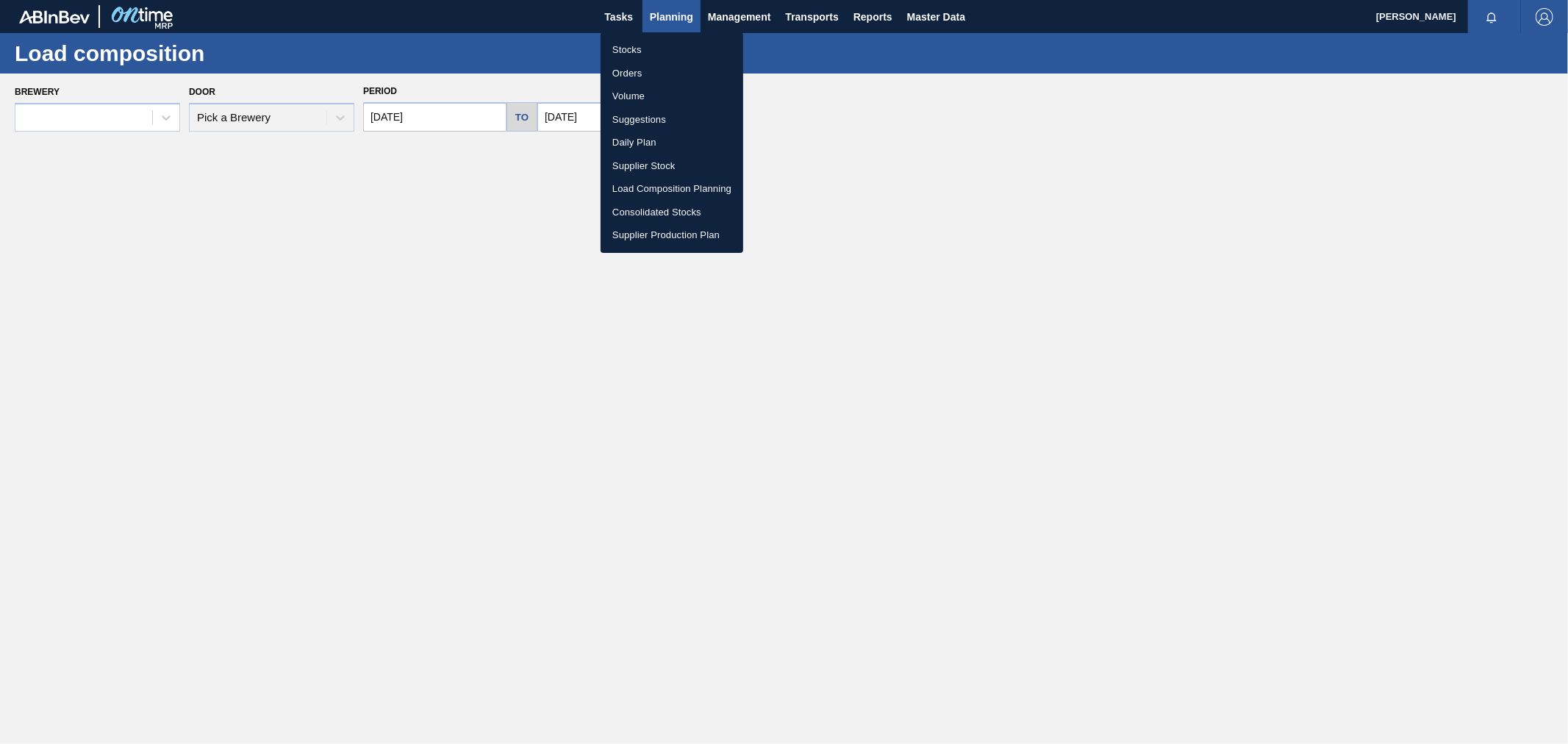
click at [622, 71] on li "Orders" at bounding box center [672, 74] width 143 height 23
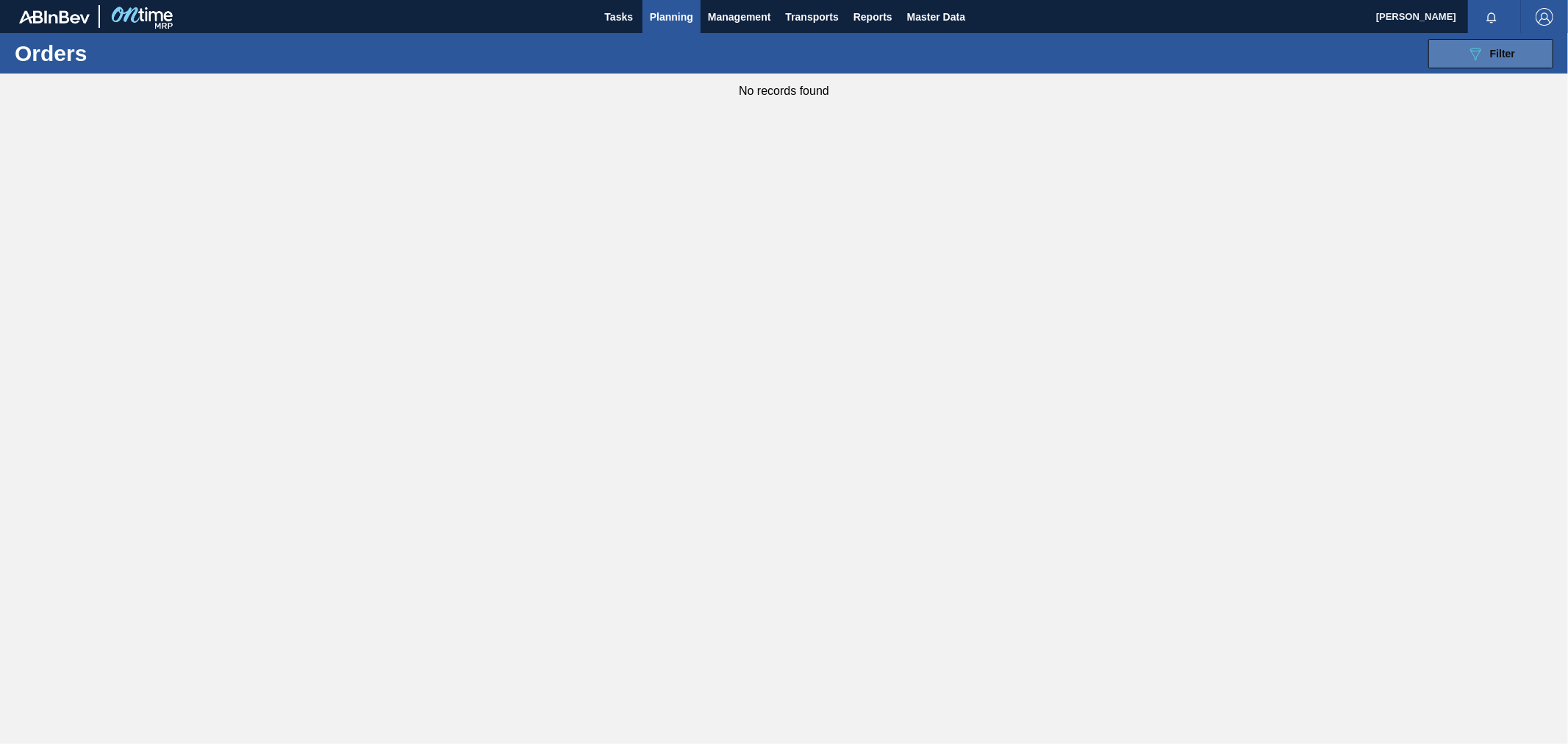
click at [1480, 55] on icon "089F7B8B-B2A5-4AFE-B5C0-19BA573D28AC" at bounding box center [1475, 53] width 17 height 18
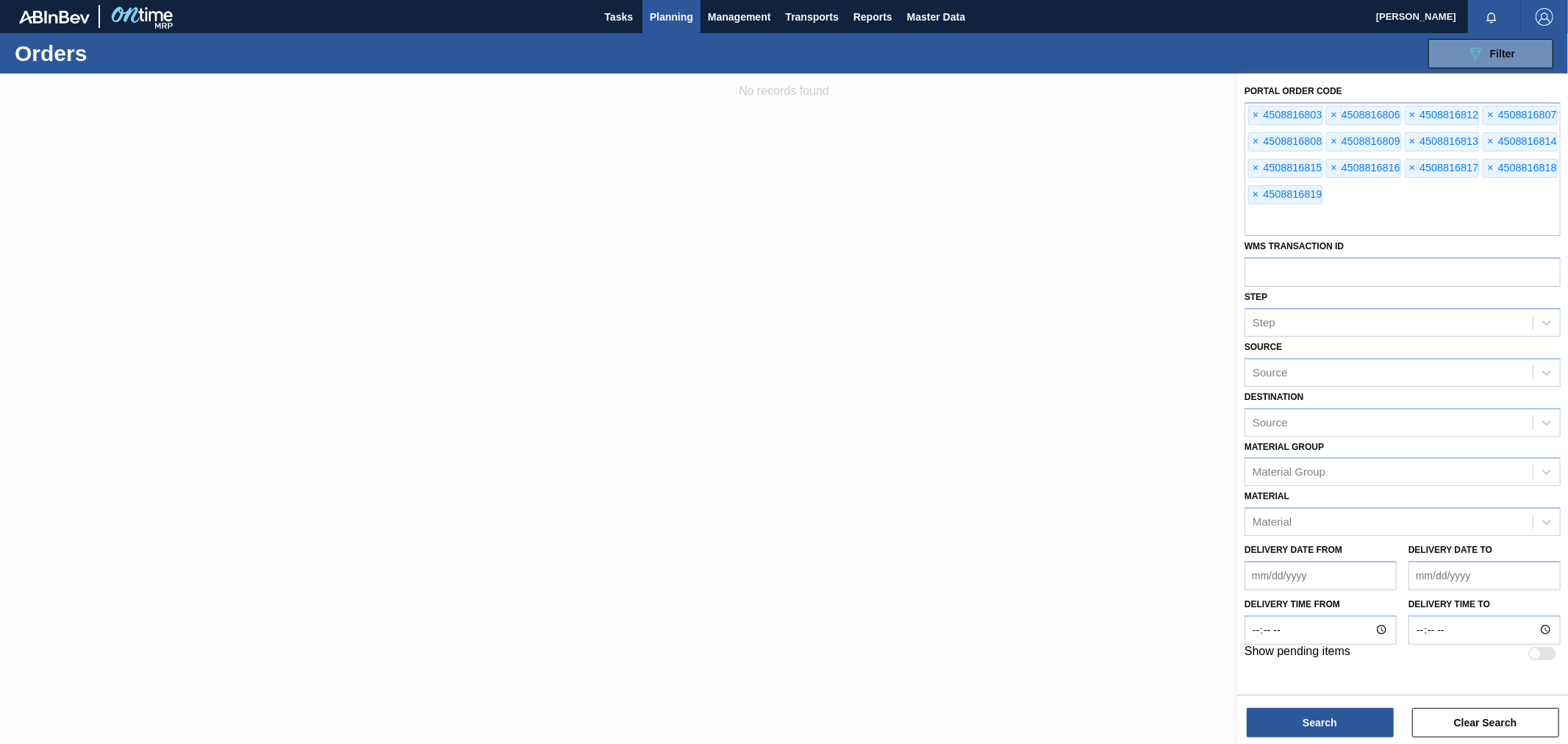
click at [999, 499] on div at bounding box center [784, 445] width 1568 height 744
